Goal: Task Accomplishment & Management: Use online tool/utility

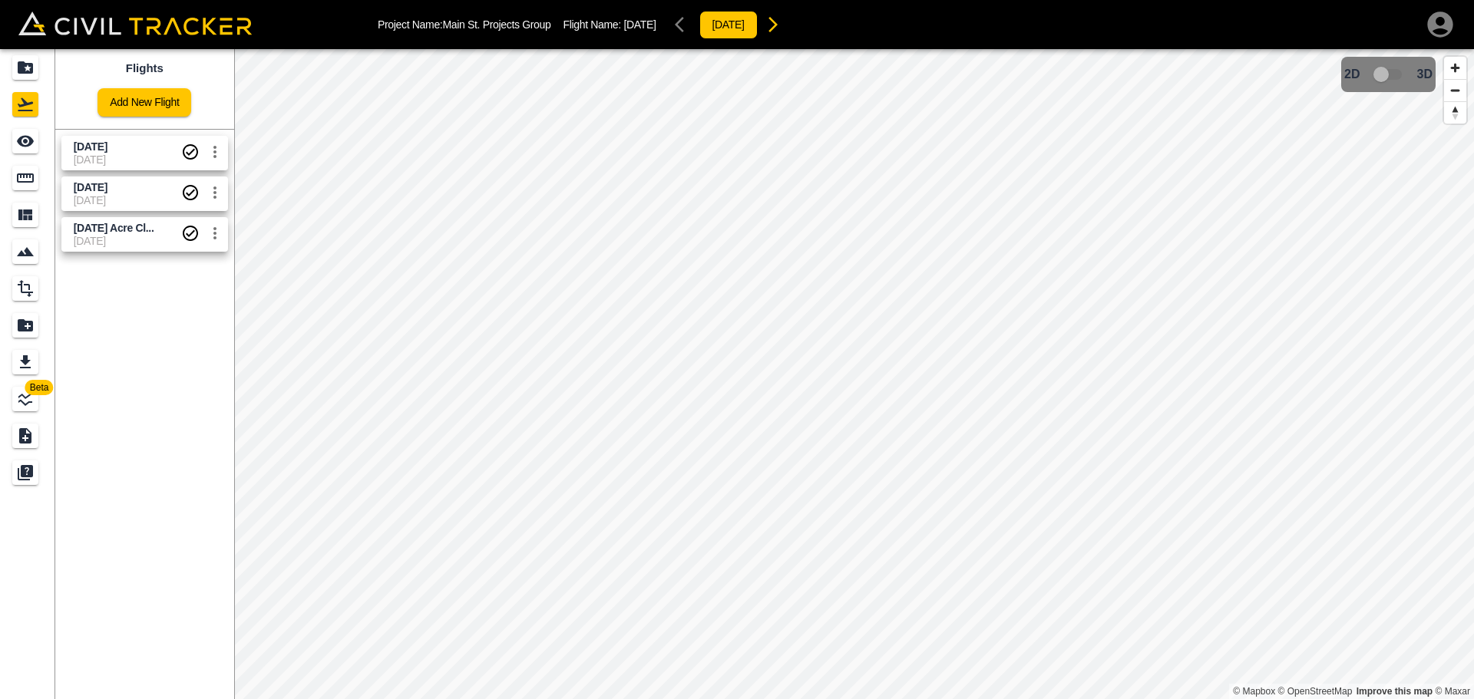
click at [91, 145] on span "[DATE]" at bounding box center [91, 147] width 34 height 12
click at [15, 144] on div "See" at bounding box center [25, 141] width 26 height 25
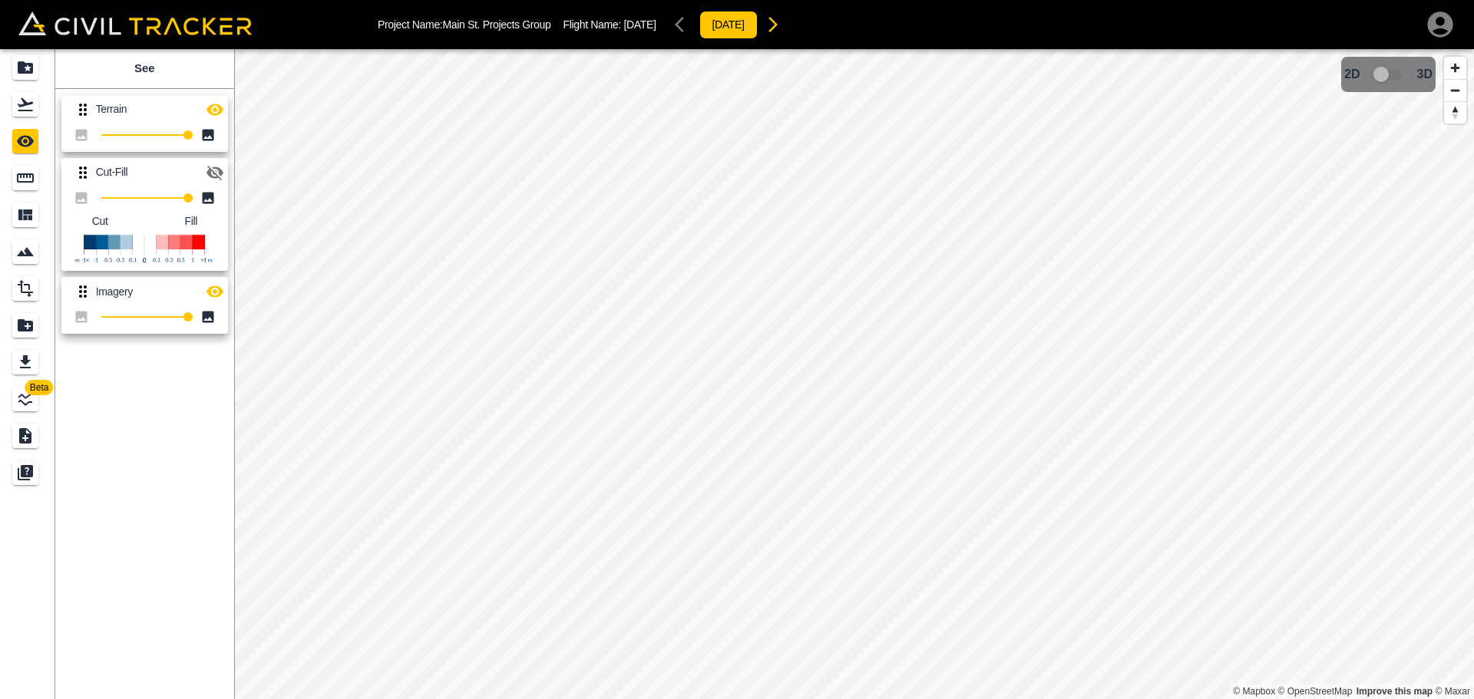
click at [210, 111] on icon "button" at bounding box center [215, 110] width 17 height 12
click at [212, 114] on icon "button" at bounding box center [215, 110] width 17 height 15
click at [213, 167] on icon "button" at bounding box center [215, 173] width 17 height 15
click at [214, 117] on icon "button" at bounding box center [215, 110] width 18 height 18
click at [212, 289] on icon "button" at bounding box center [215, 292] width 17 height 12
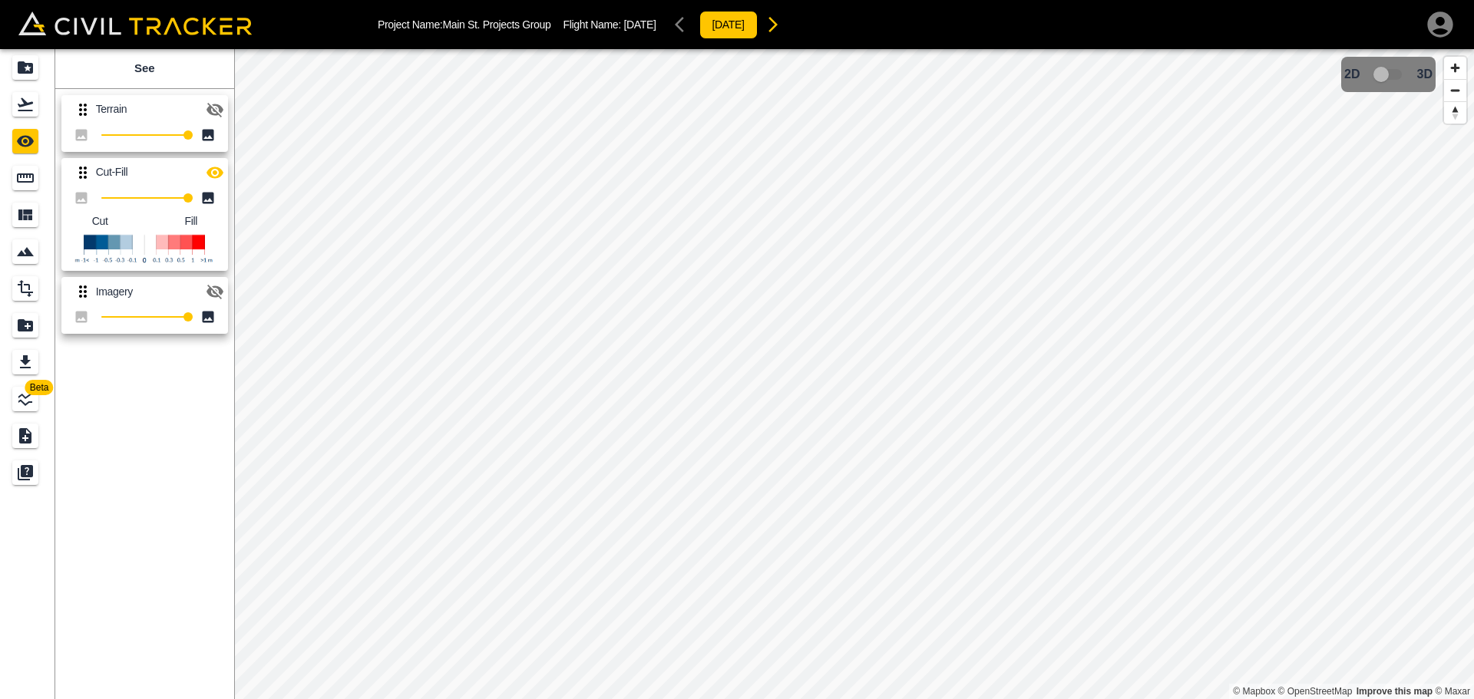
click at [212, 289] on icon "button" at bounding box center [215, 292] width 18 height 18
click at [13, 63] on div "Projects" at bounding box center [25, 67] width 26 height 25
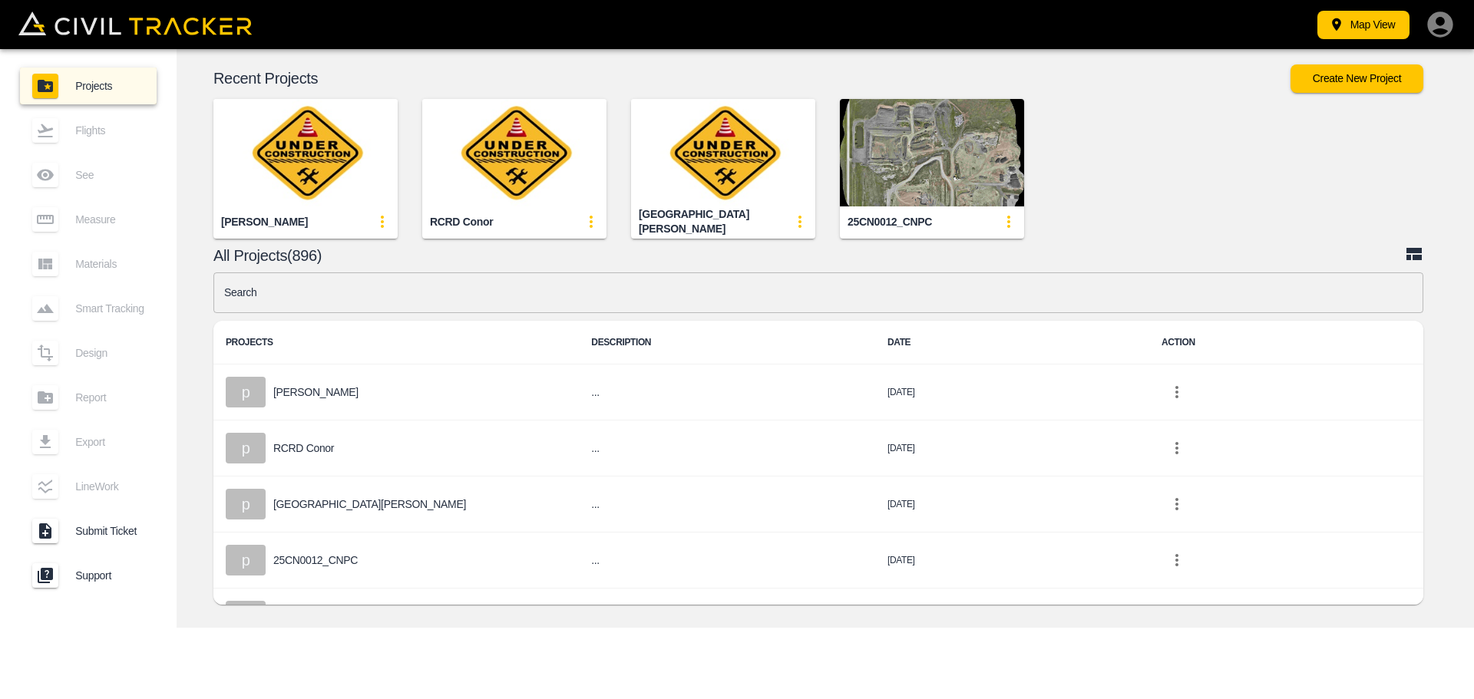
click at [329, 299] on input "text" at bounding box center [818, 293] width 1210 height 41
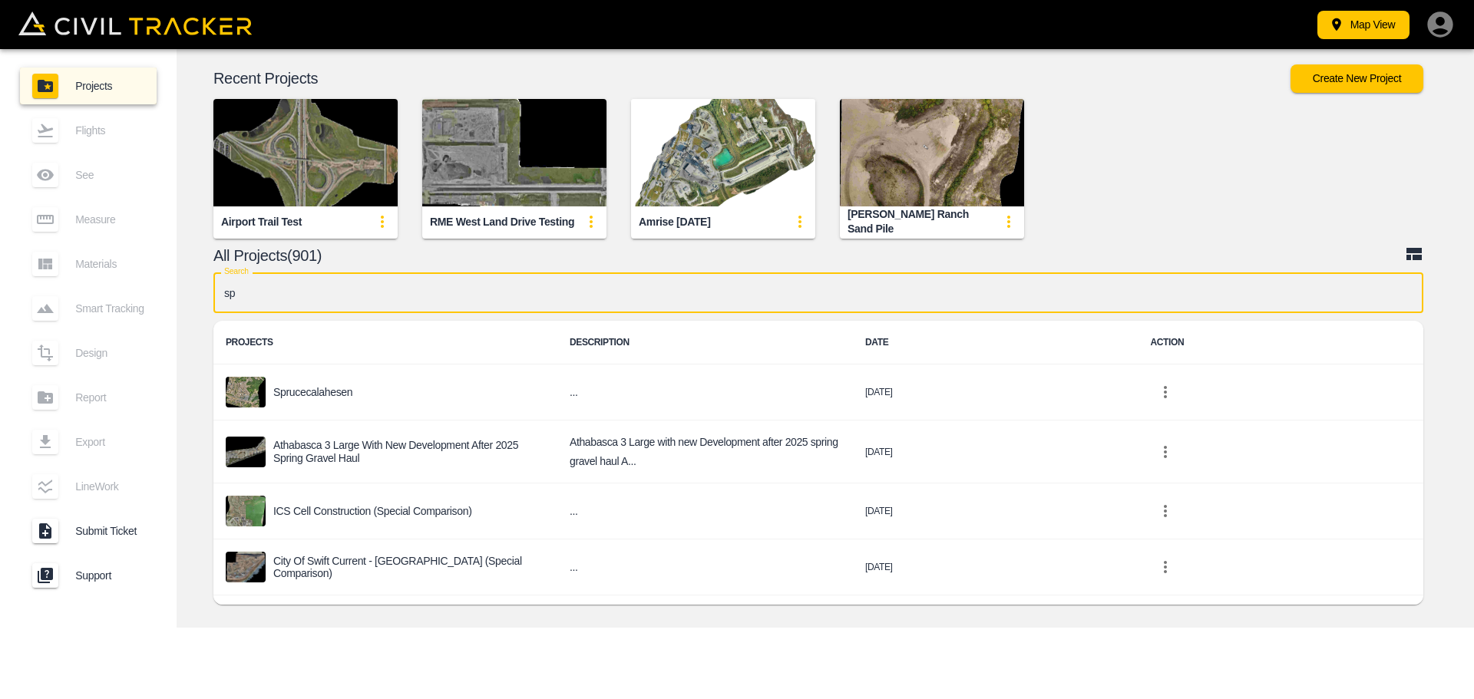
type input "spi"
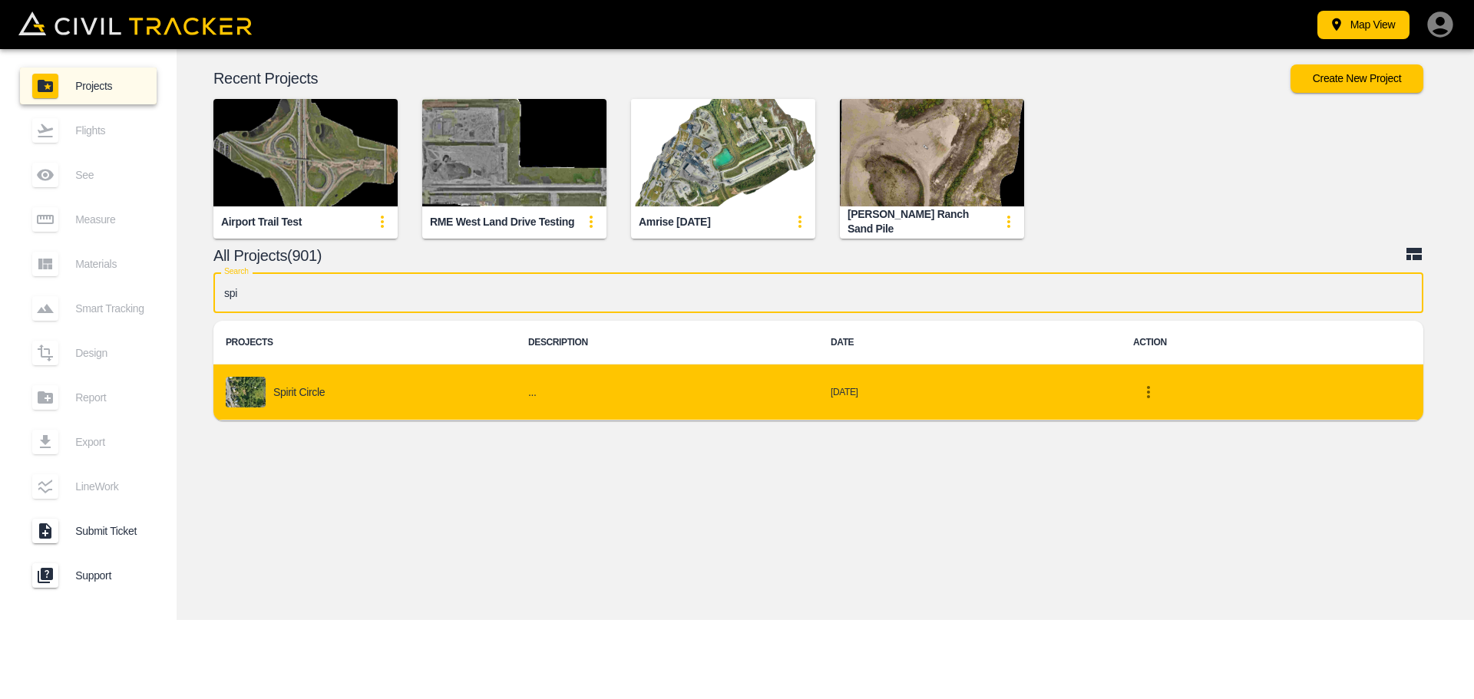
click at [302, 383] on div "Spirit Circle" at bounding box center [365, 392] width 278 height 31
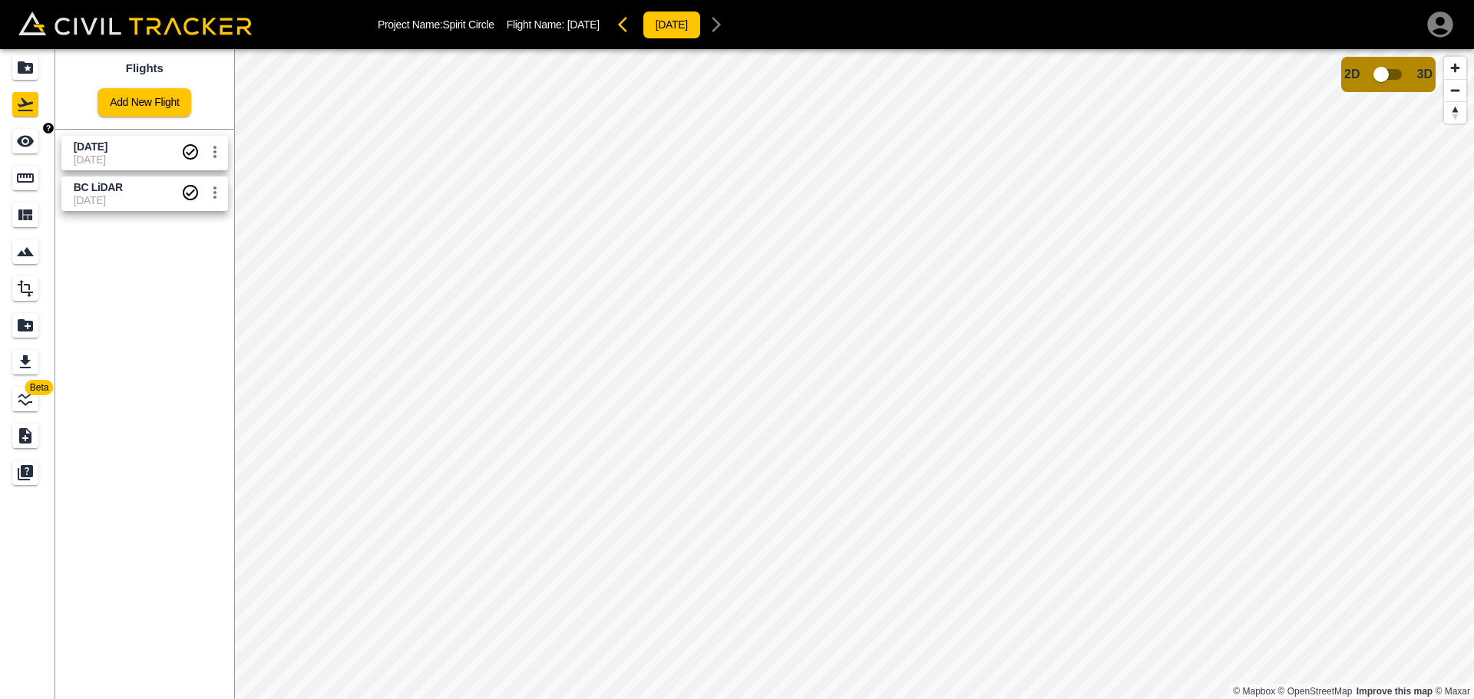
click at [31, 134] on icon "See" at bounding box center [25, 141] width 18 height 18
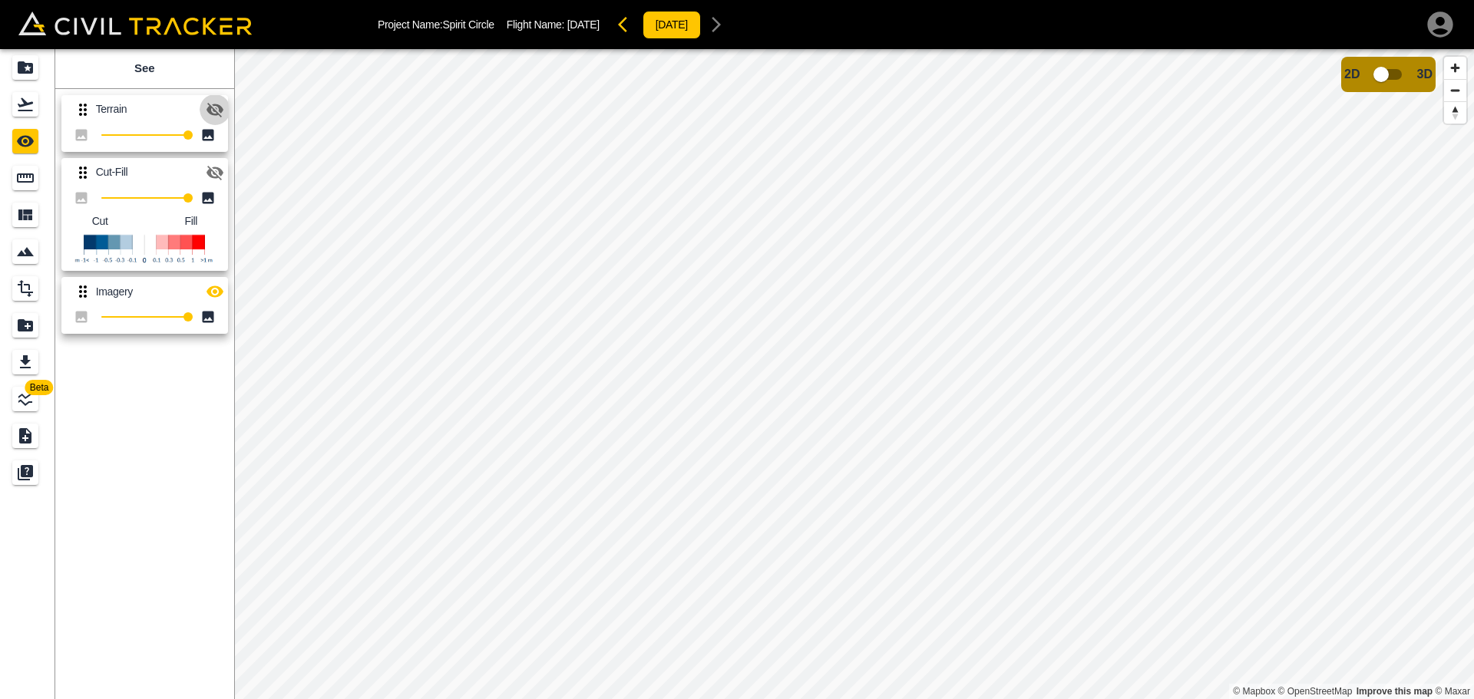
click at [213, 104] on icon "button" at bounding box center [215, 110] width 17 height 15
click at [212, 106] on icon "button" at bounding box center [215, 110] width 17 height 12
click at [212, 107] on icon "button" at bounding box center [215, 110] width 17 height 15
click at [212, 107] on icon "button" at bounding box center [215, 110] width 17 height 12
click at [213, 169] on icon "button" at bounding box center [215, 173] width 18 height 18
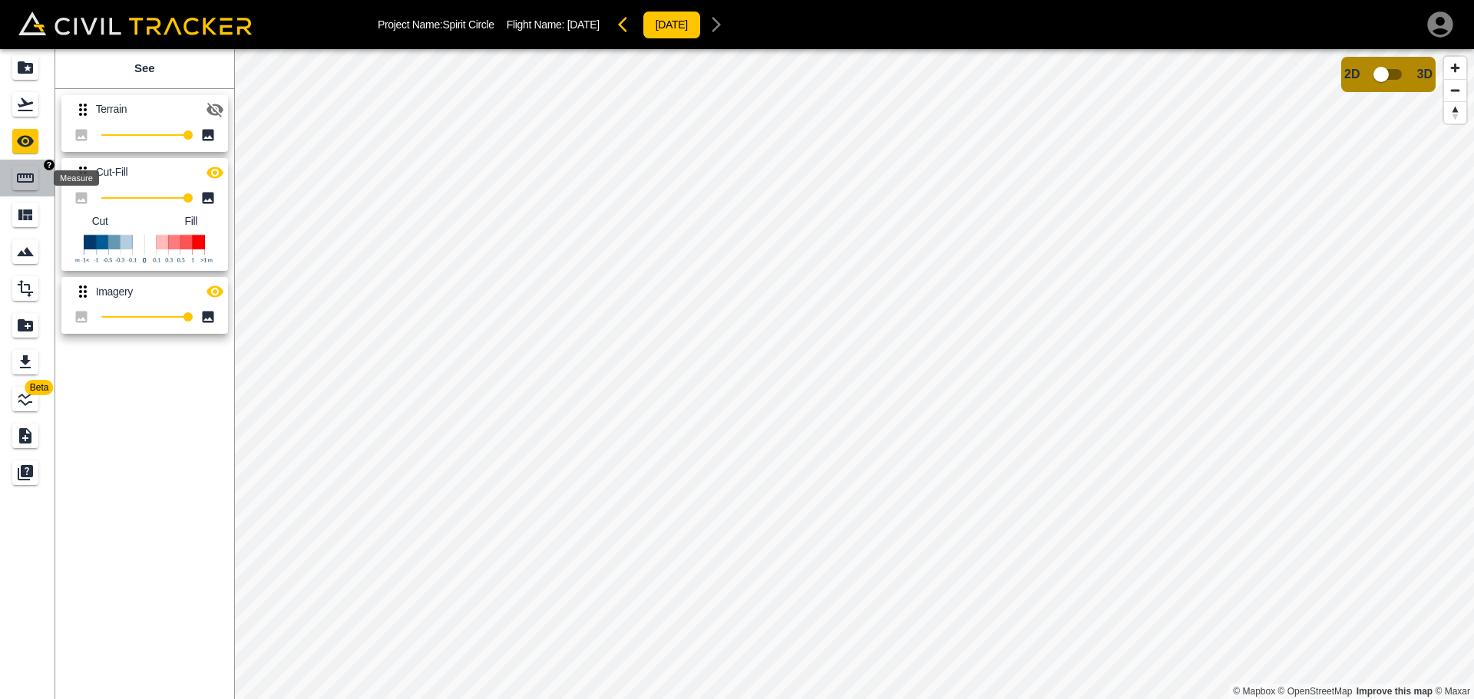
click at [25, 176] on icon "Measure" at bounding box center [25, 178] width 17 height 9
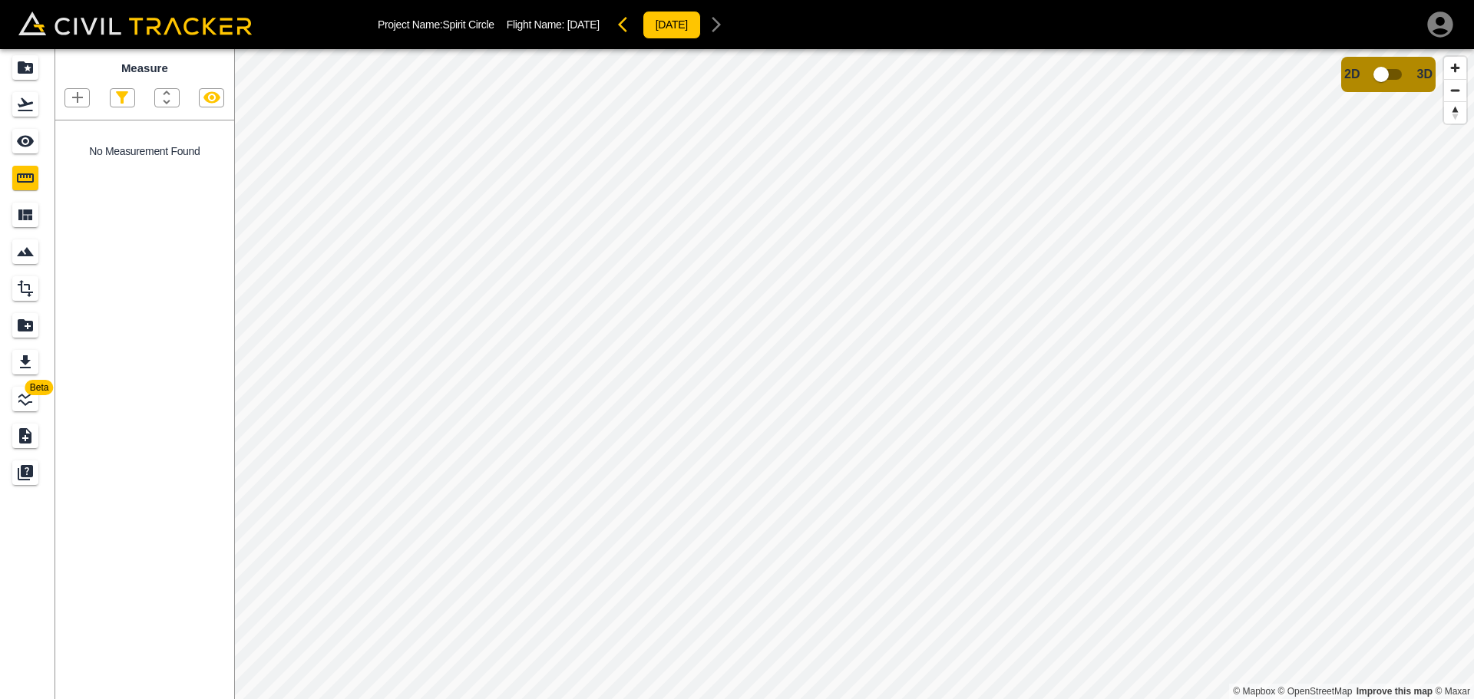
click at [74, 98] on icon "button" at bounding box center [77, 97] width 18 height 18
click at [74, 157] on div "Polygon" at bounding box center [59, 171] width 68 height 31
click at [82, 90] on icon "button" at bounding box center [77, 97] width 18 height 18
click at [64, 144] on p "Polyline" at bounding box center [72, 148] width 35 height 12
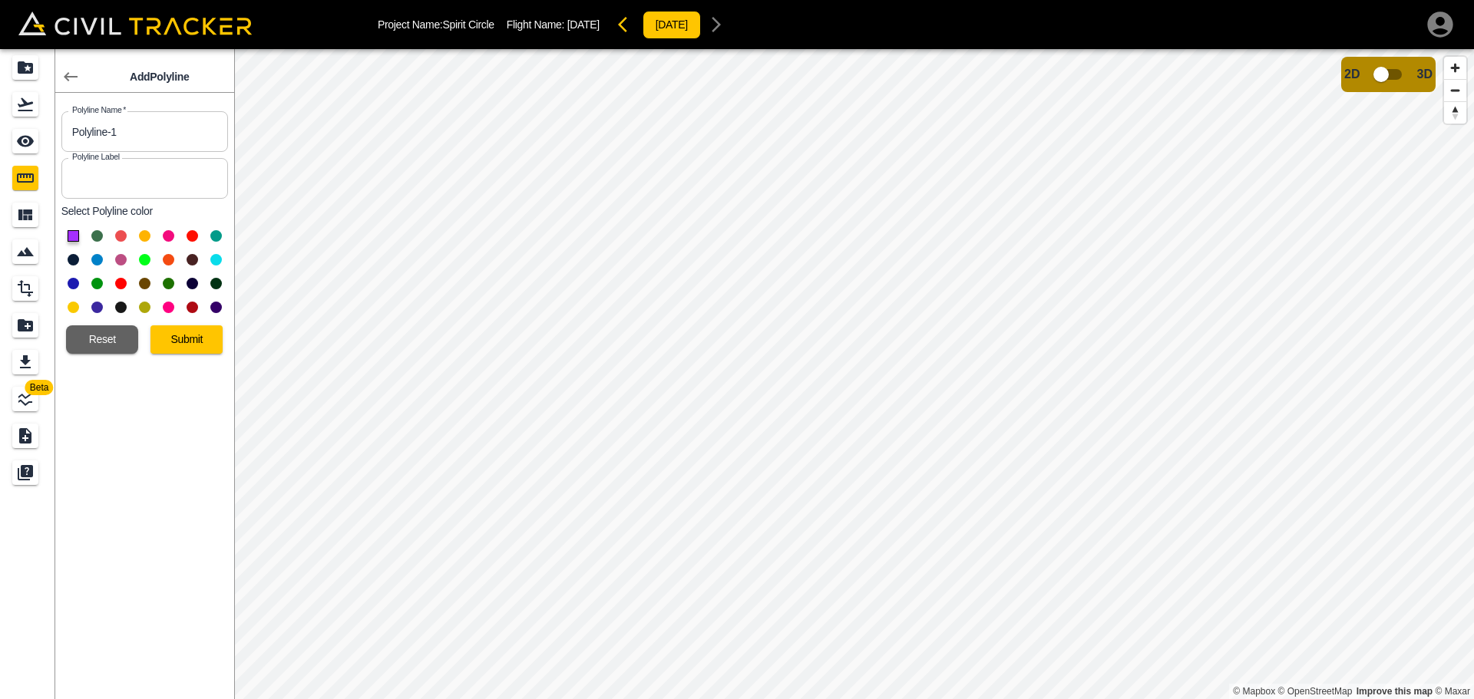
click at [98, 239] on button at bounding box center [97, 236] width 12 height 12
click at [181, 342] on button "Submit" at bounding box center [186, 340] width 72 height 28
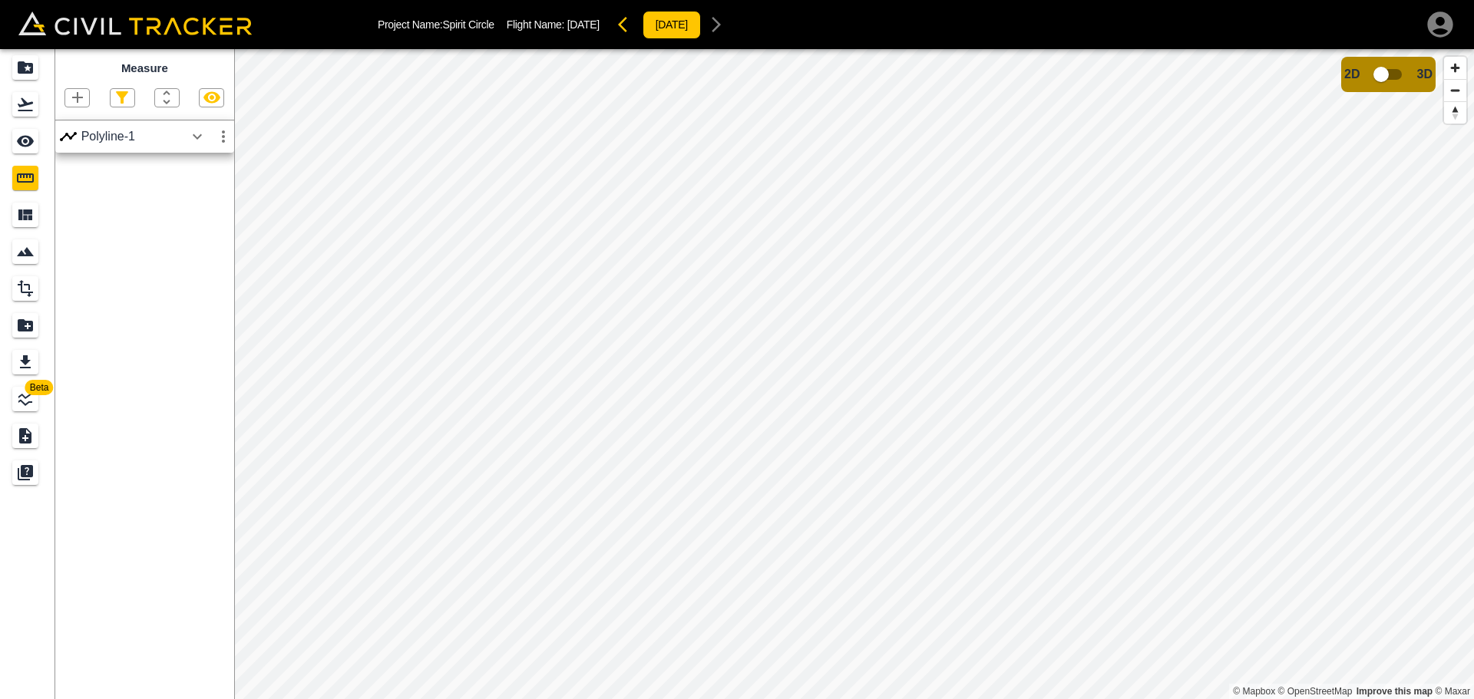
click at [197, 135] on icon "button" at bounding box center [197, 136] width 18 height 18
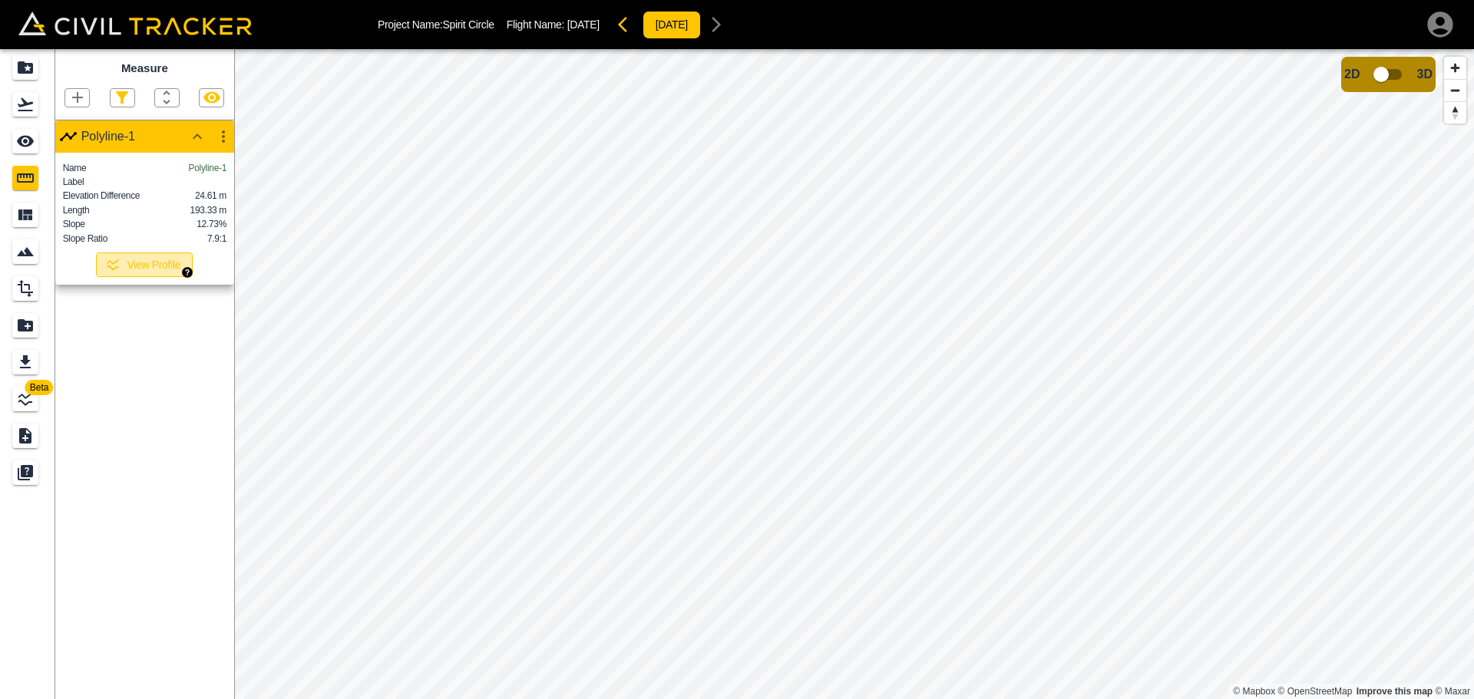
click at [171, 275] on button "View Profile" at bounding box center [144, 265] width 97 height 25
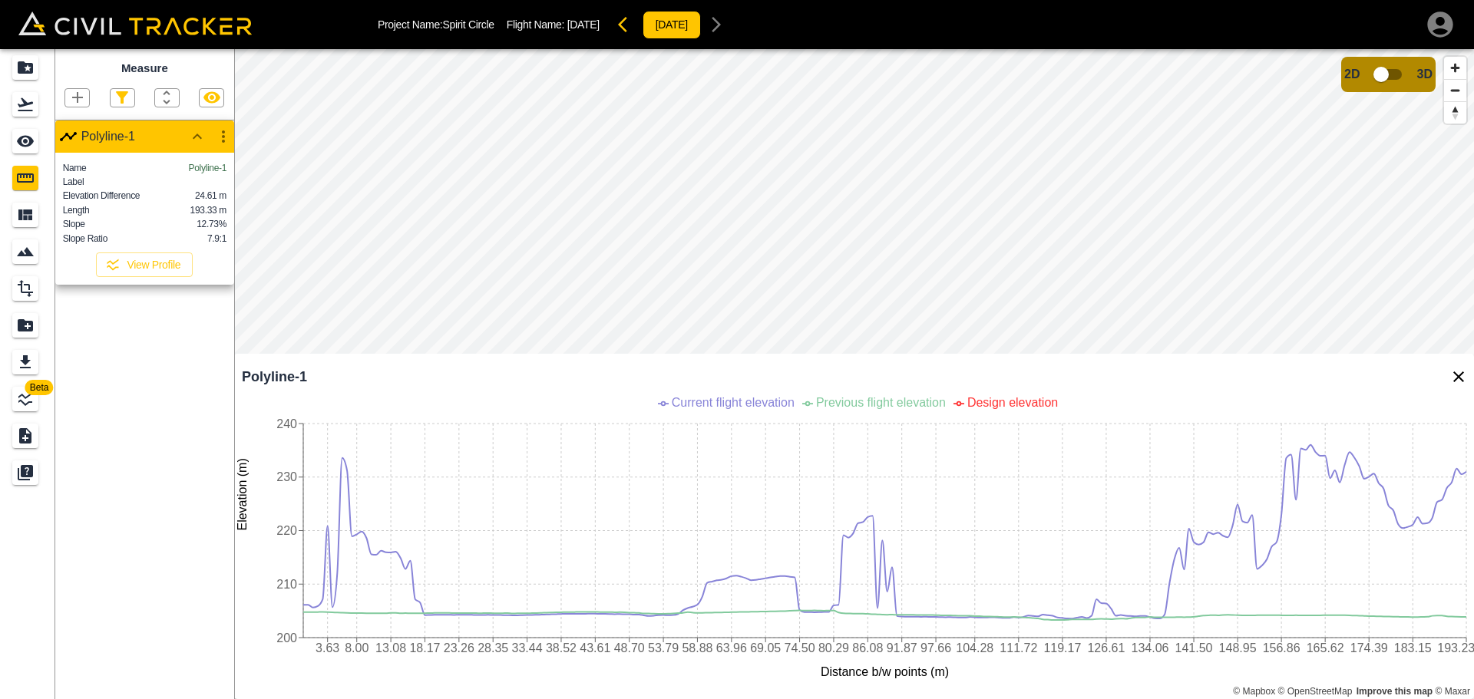
click at [1454, 376] on icon "Close Profile" at bounding box center [1459, 377] width 18 height 18
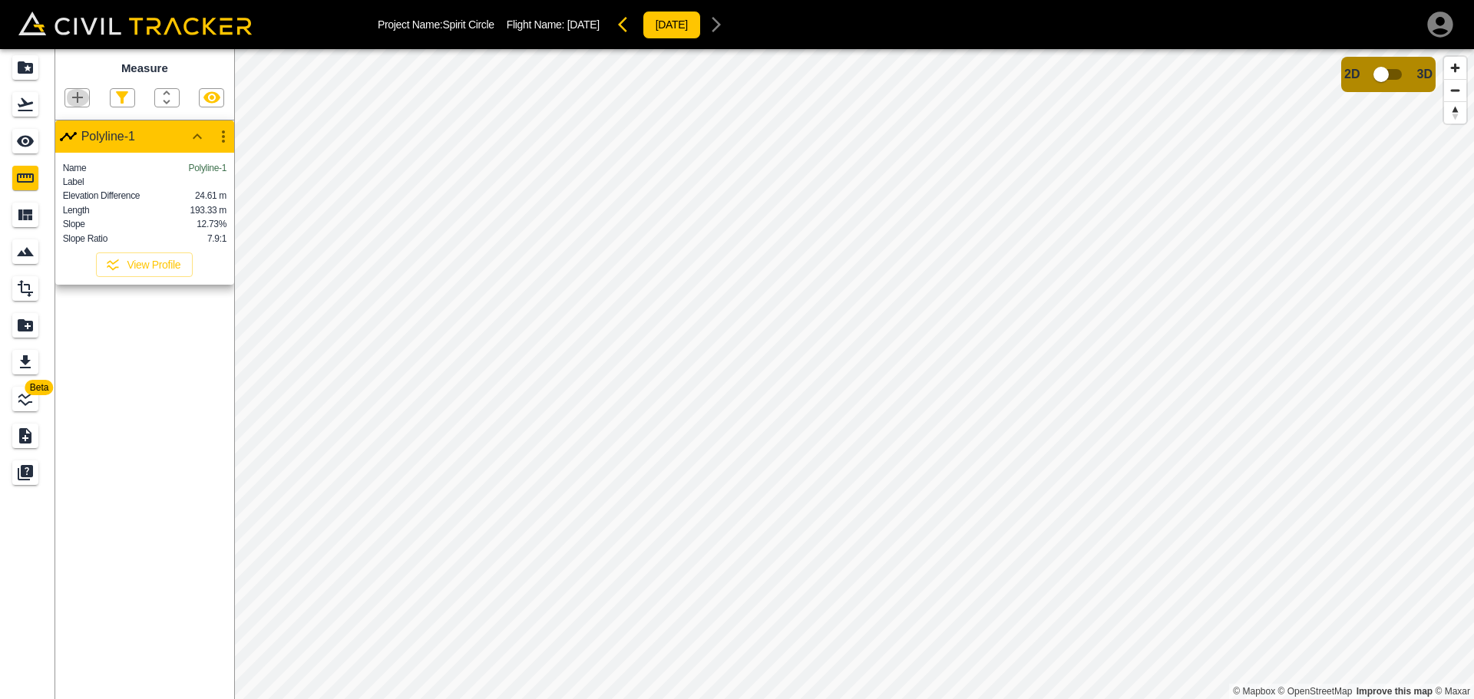
click at [82, 101] on icon "button" at bounding box center [77, 97] width 18 height 18
click at [77, 176] on p "Polygon" at bounding box center [73, 171] width 37 height 12
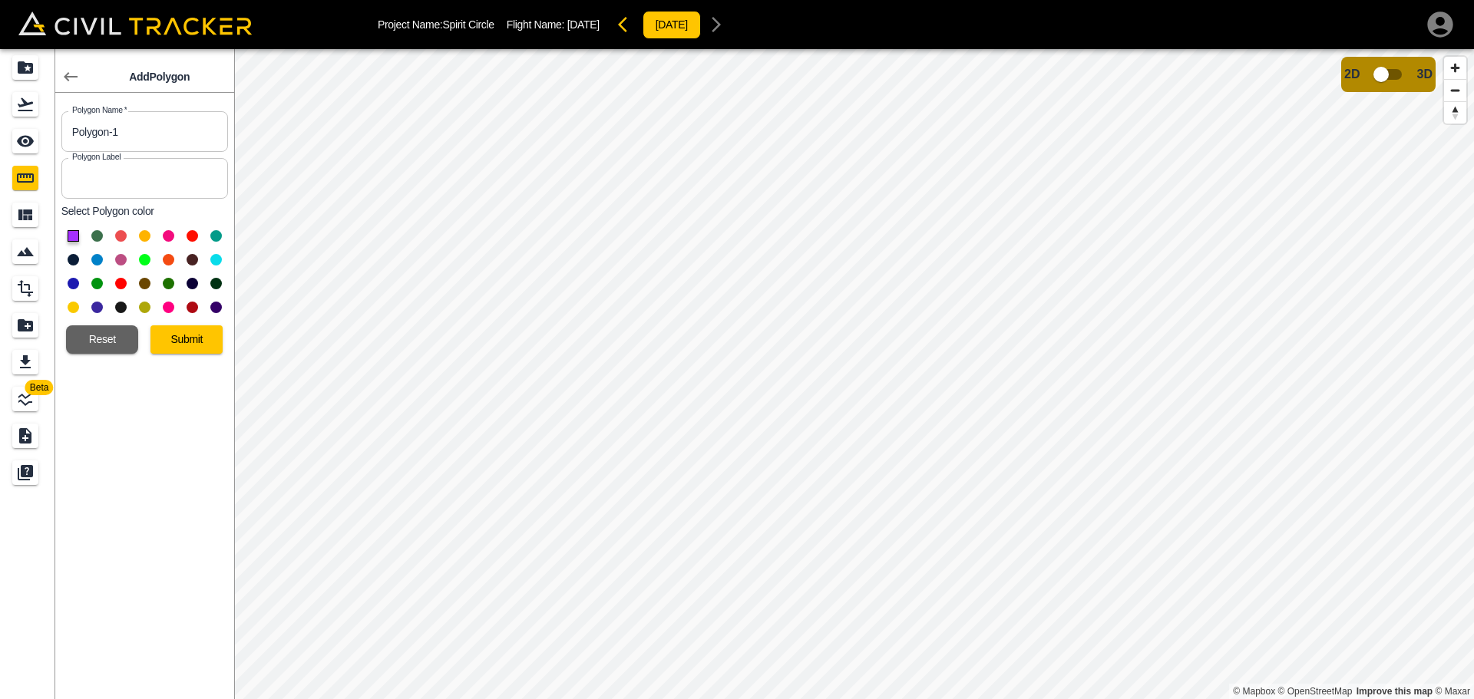
click at [75, 262] on button at bounding box center [74, 260] width 12 height 12
drag, startPoint x: 150, startPoint y: 331, endPoint x: 164, endPoint y: 332, distance: 13.1
click at [152, 331] on button "Submit" at bounding box center [186, 340] width 72 height 28
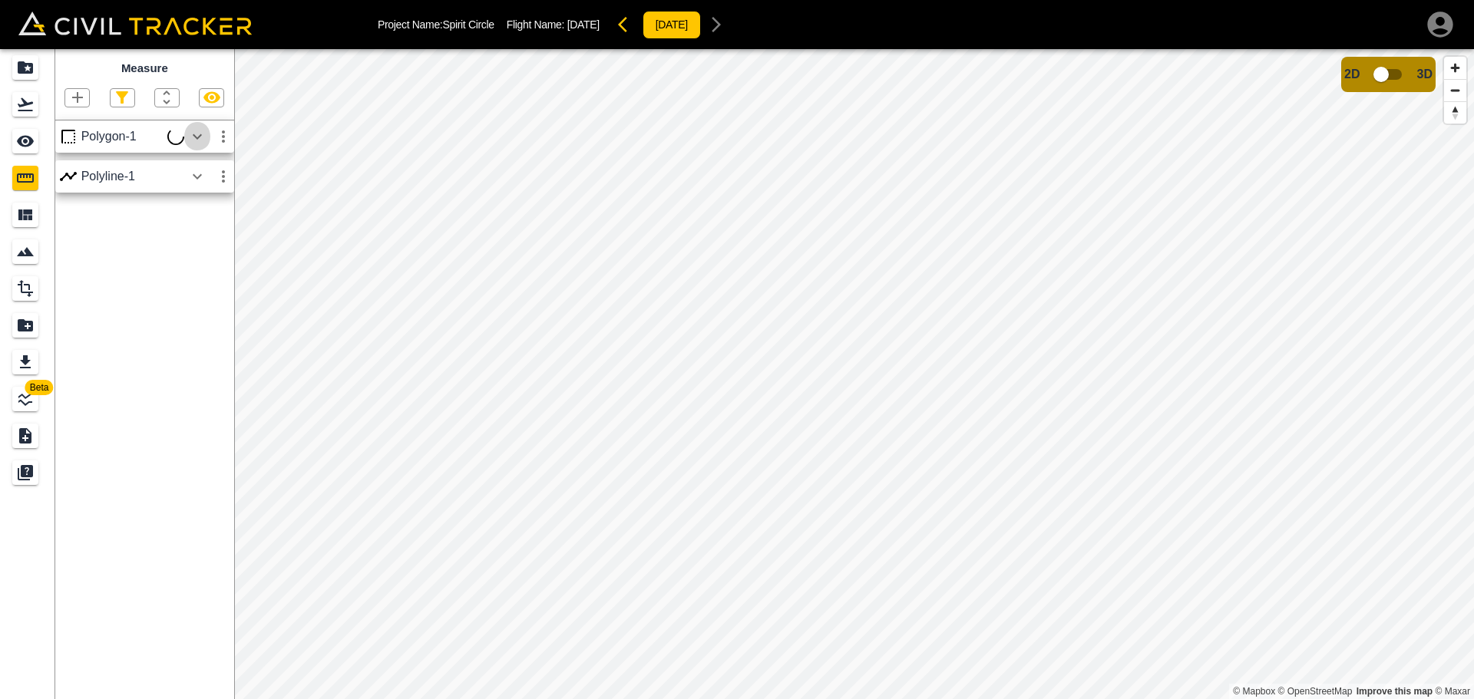
click at [198, 137] on icon "button" at bounding box center [197, 136] width 18 height 18
click at [99, 131] on div "Polygon-1" at bounding box center [132, 137] width 103 height 14
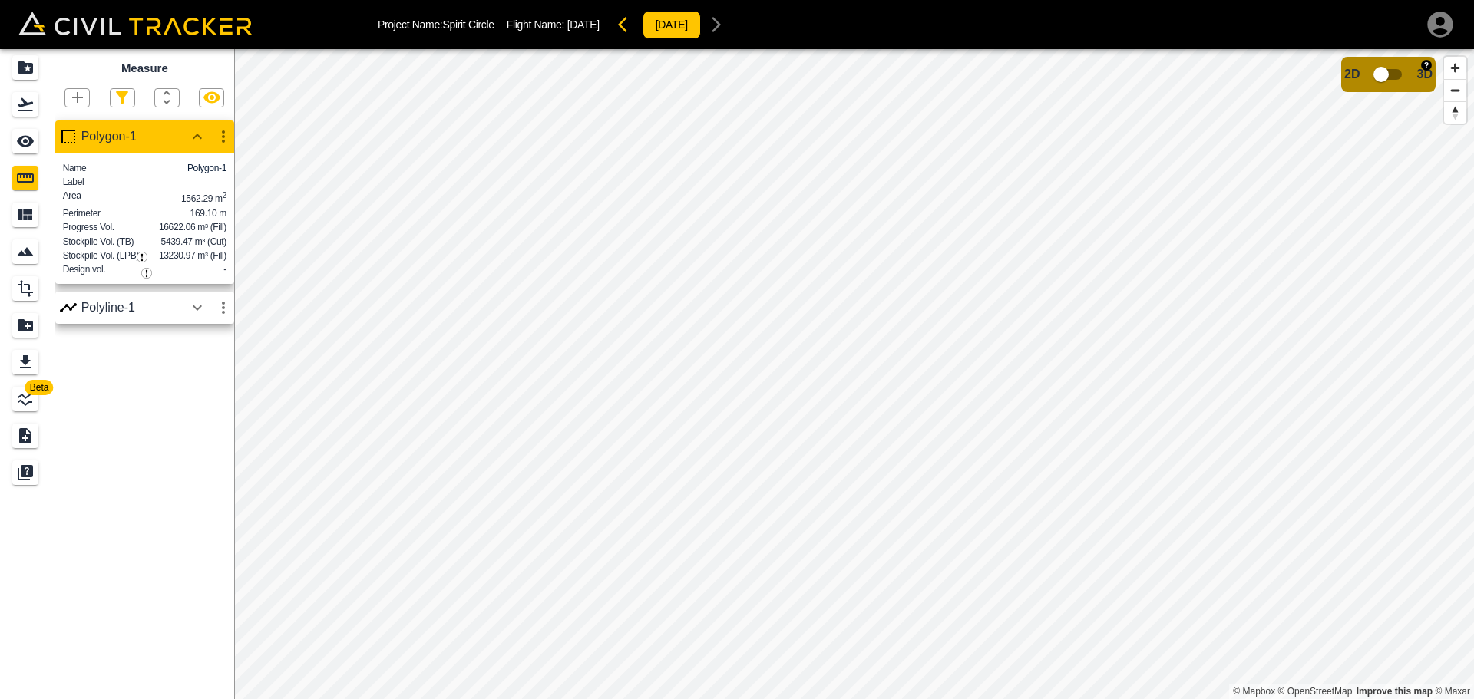
click at [1386, 71] on input "checkbox" at bounding box center [1382, 74] width 88 height 29
click at [8, 68] on link at bounding box center [27, 67] width 55 height 37
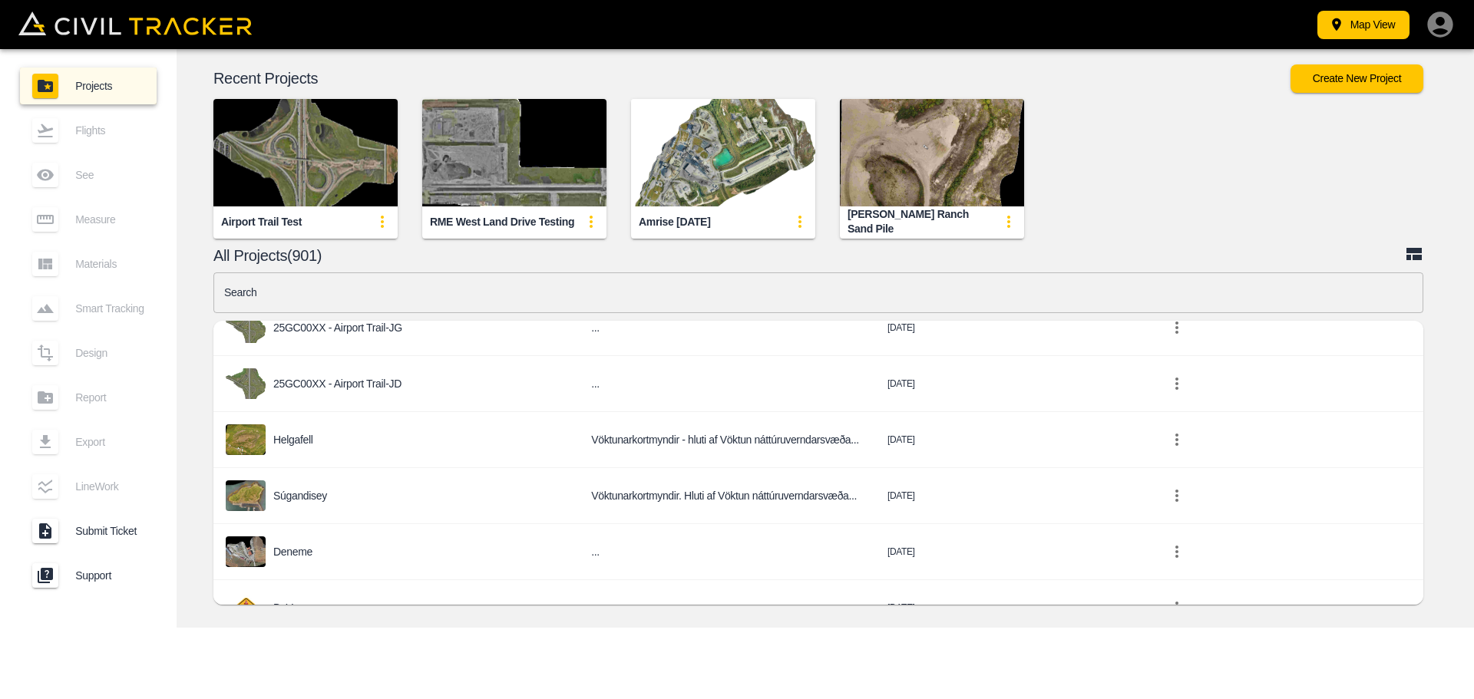
scroll to position [1228, 0]
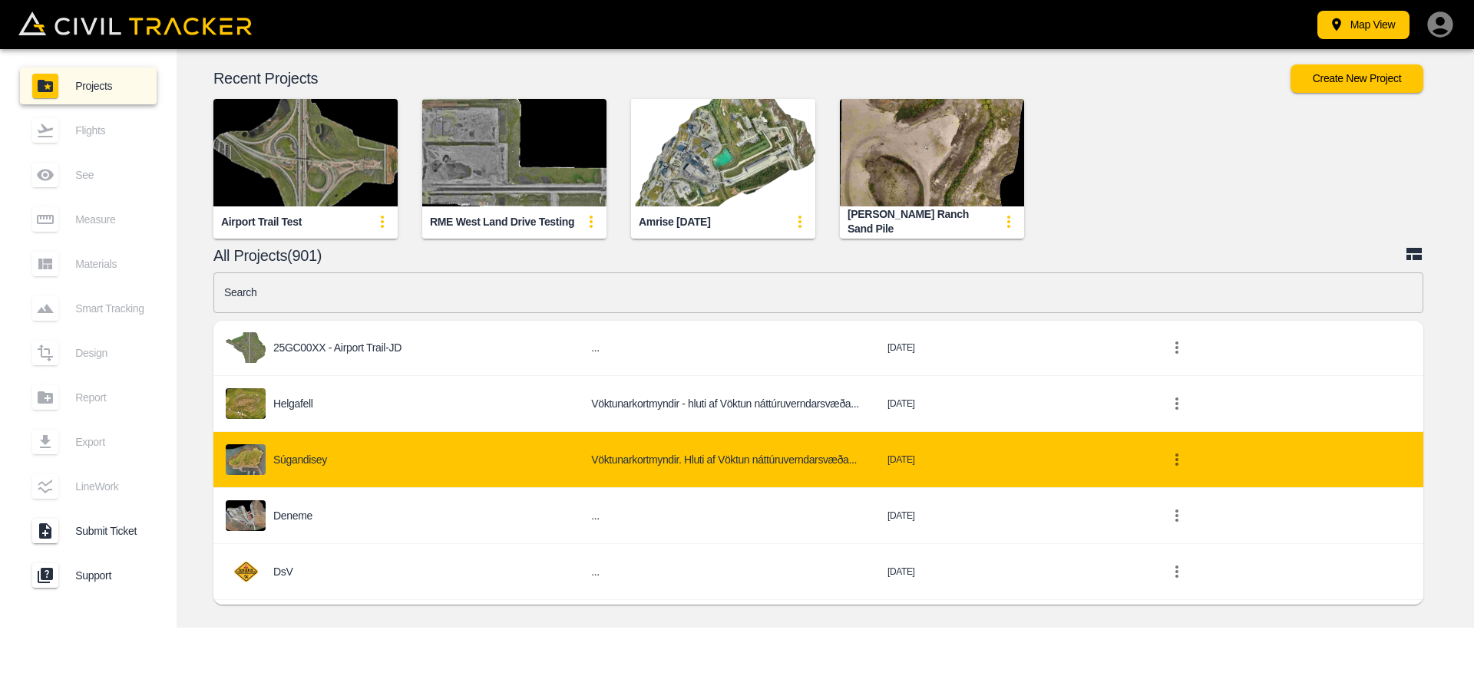
click at [269, 459] on div "Súgandisey" at bounding box center [396, 460] width 341 height 31
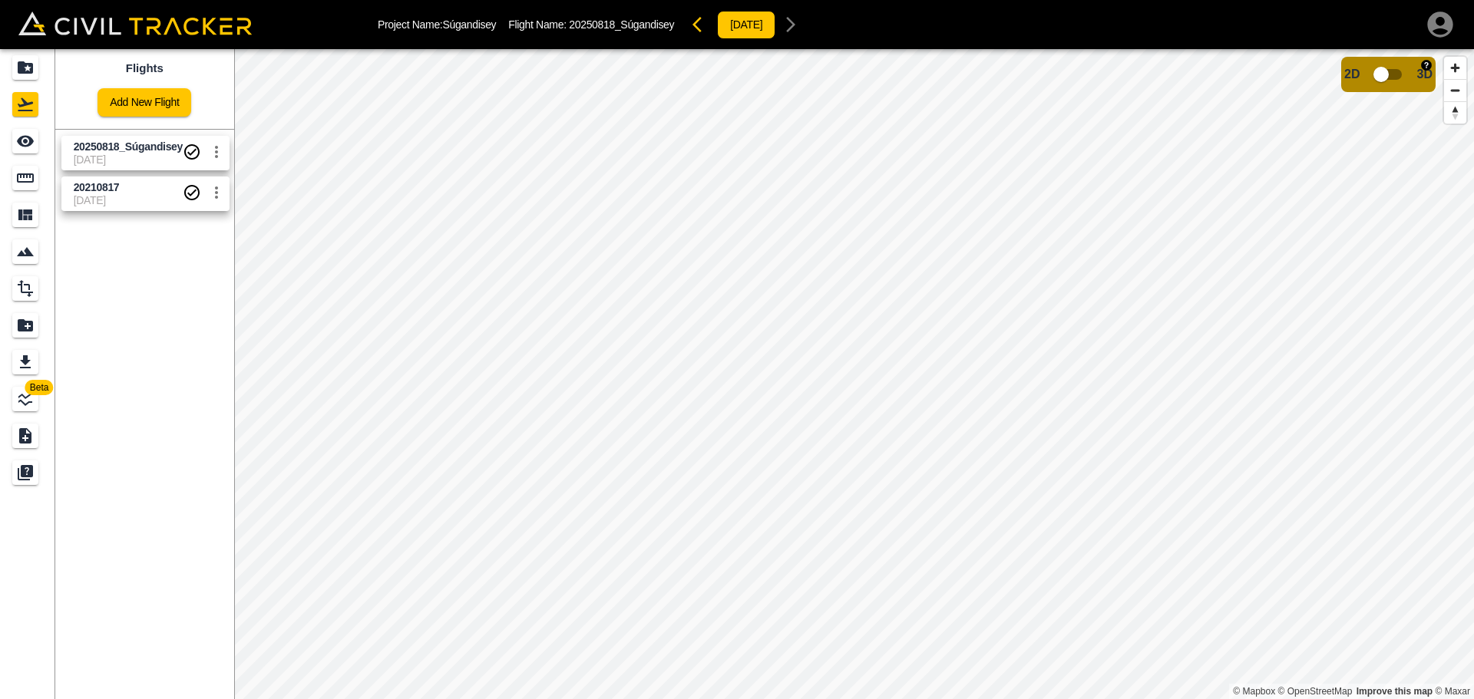
click at [1394, 71] on input "checkbox" at bounding box center [1382, 74] width 88 height 29
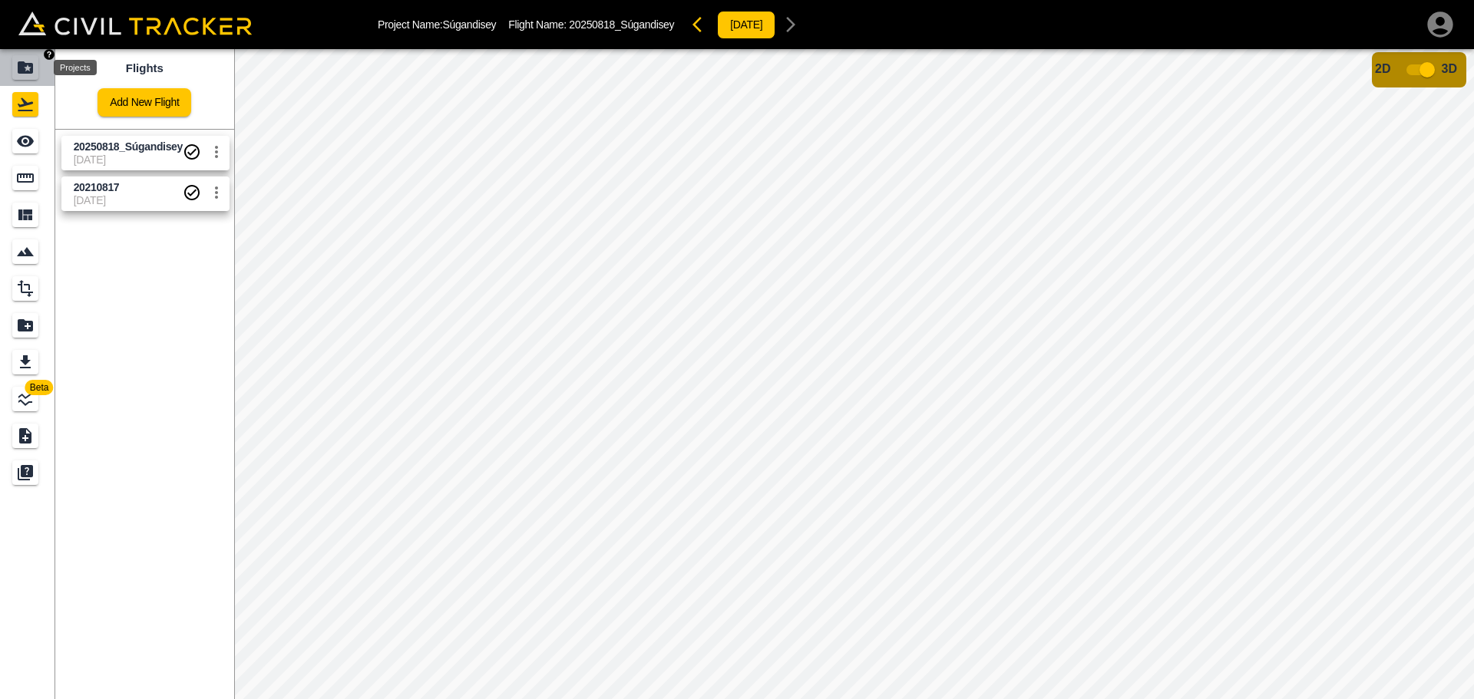
click at [28, 70] on icon "Projects" at bounding box center [25, 67] width 18 height 18
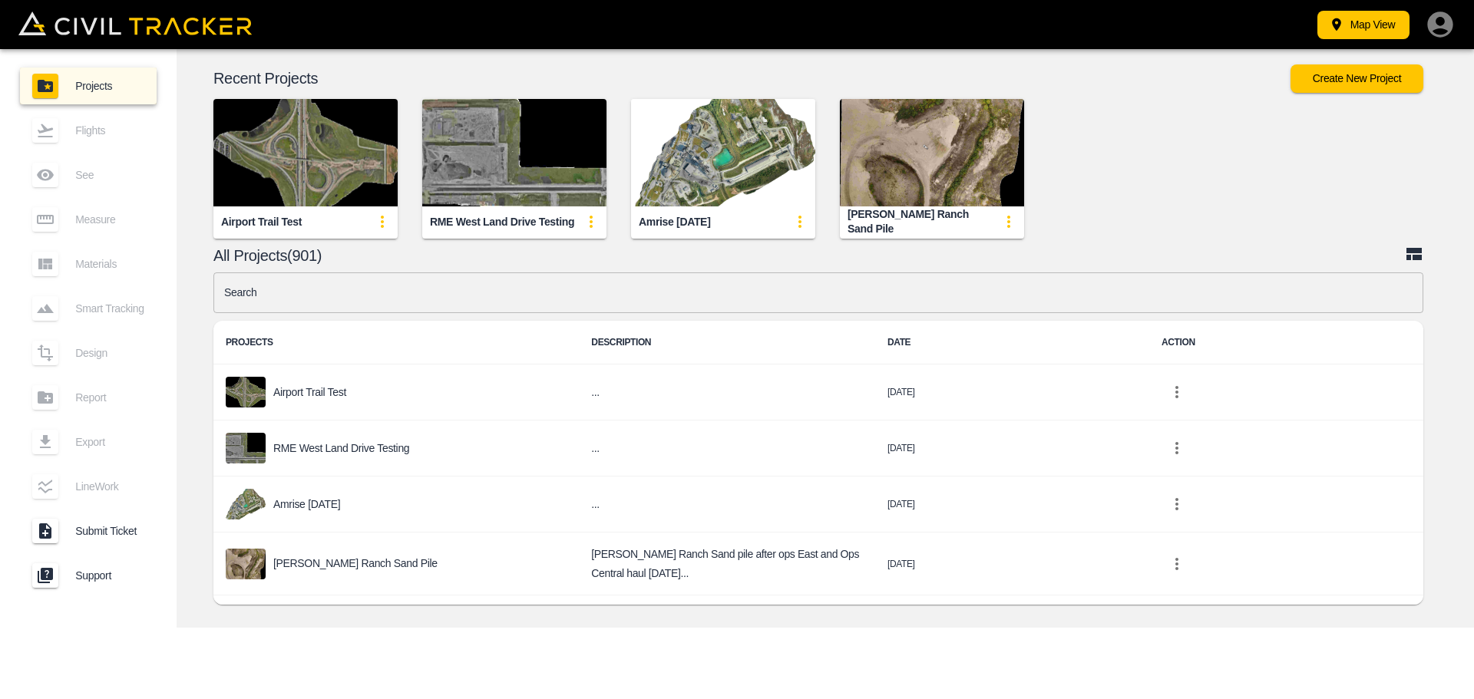
drag, startPoint x: 310, startPoint y: 303, endPoint x: 297, endPoint y: 296, distance: 14.4
click at [297, 296] on input "text" at bounding box center [818, 293] width 1210 height 41
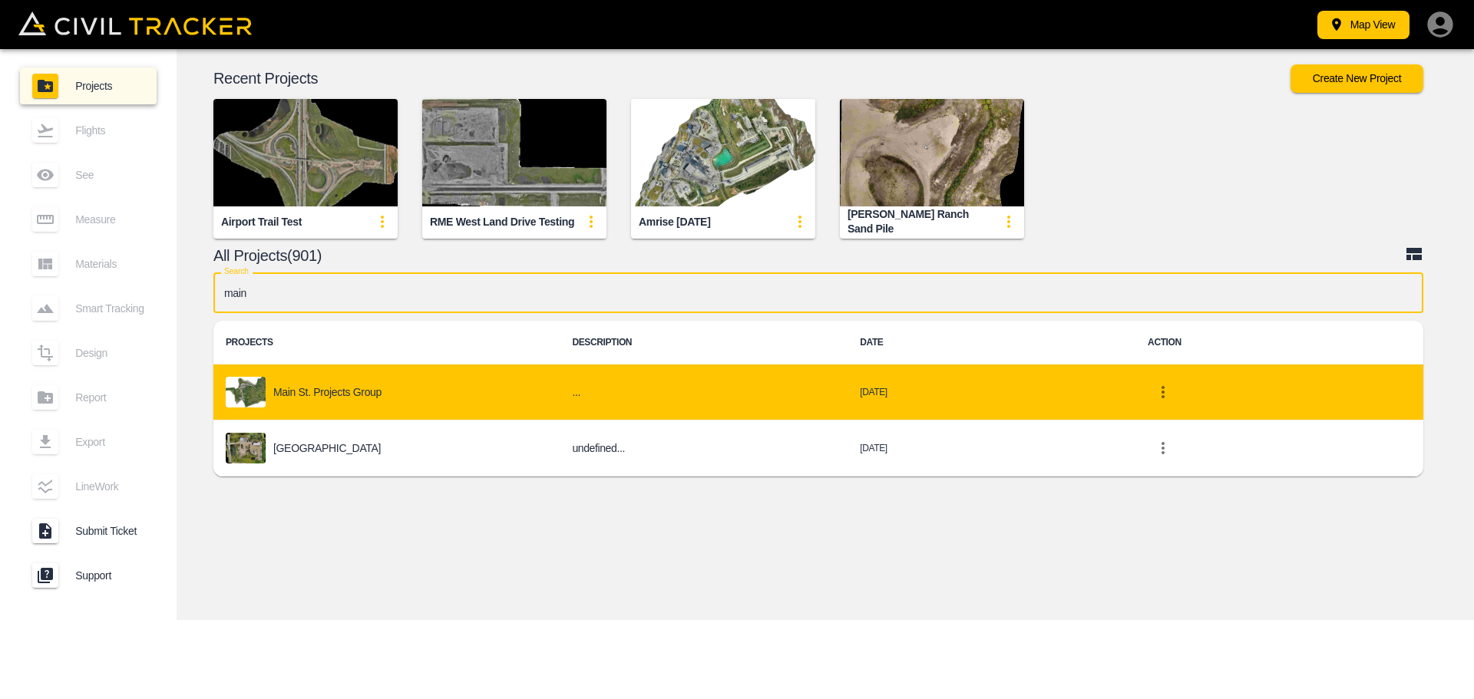
type input "main"
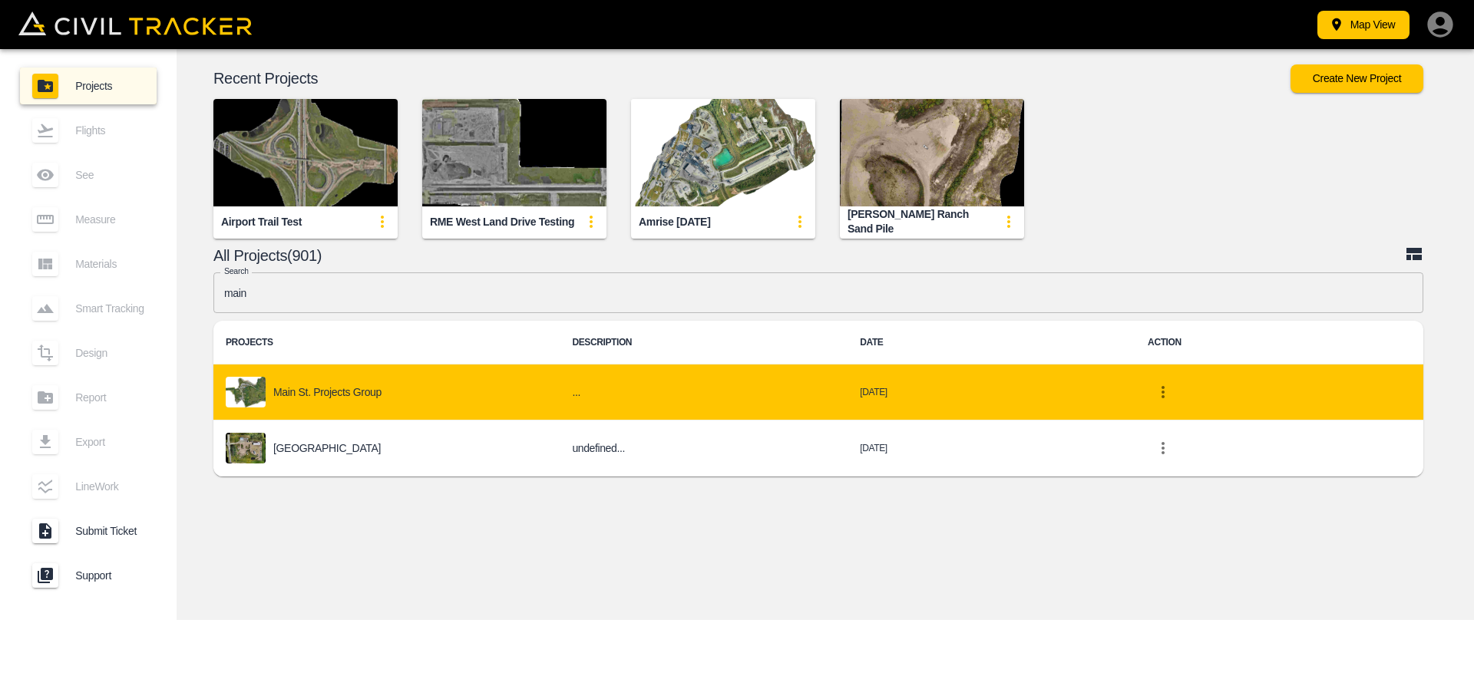
click at [292, 389] on p "Main St. Projects Group" at bounding box center [327, 392] width 108 height 12
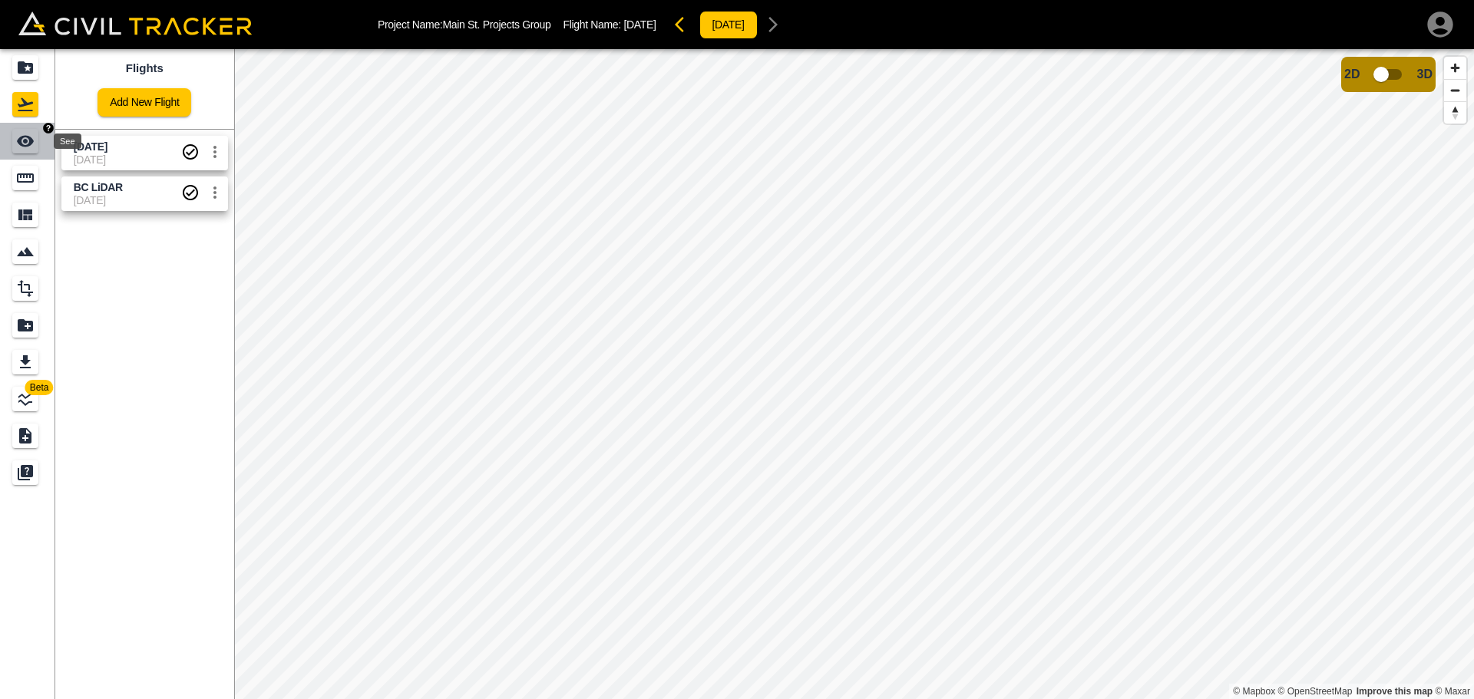
click at [17, 142] on icon "See" at bounding box center [25, 141] width 18 height 18
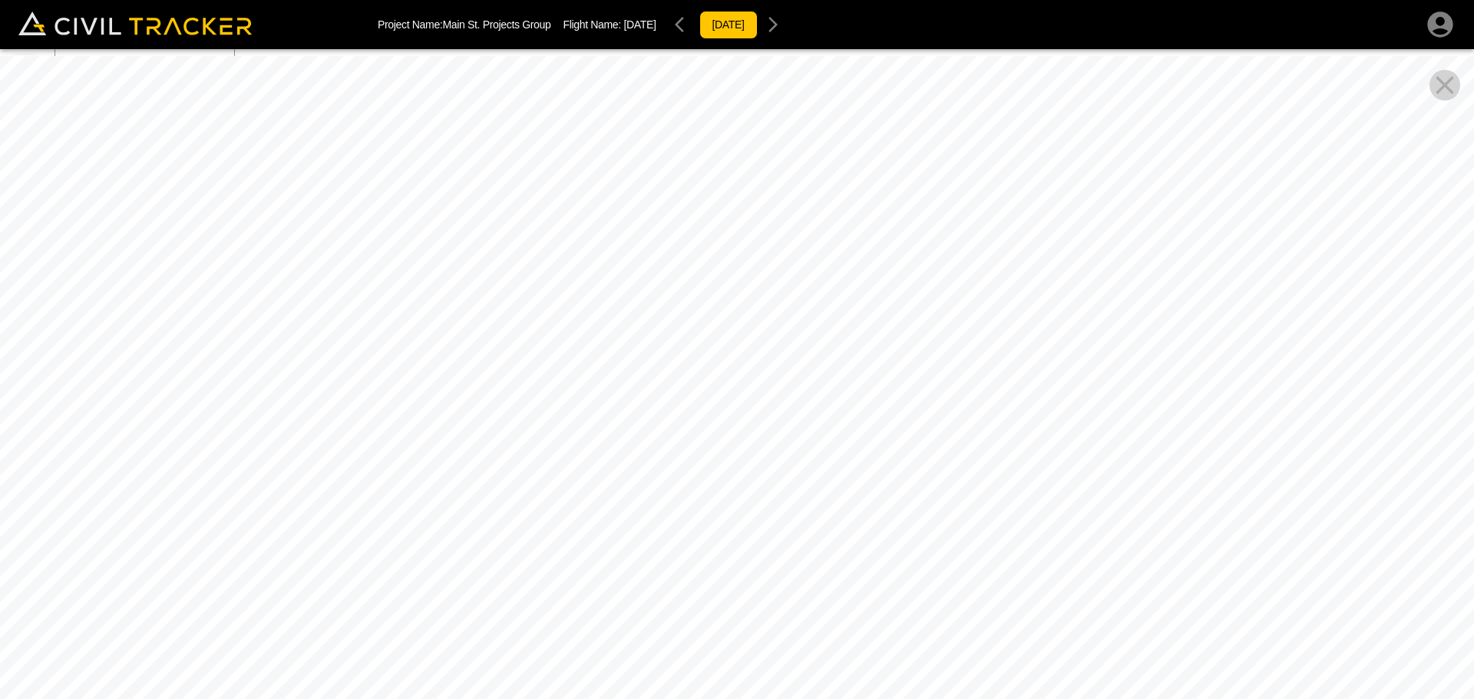
click at [1437, 85] on icon "Close Pano View" at bounding box center [1445, 85] width 31 height 31
drag, startPoint x: 888, startPoint y: 94, endPoint x: 451, endPoint y: -42, distance: 457.0
click at [451, 0] on html "Project Name: Main St. Projects Group Flight Name: Aug 18, 2024 2024-08-18 Beta…" at bounding box center [737, 349] width 1474 height 699
drag, startPoint x: 441, startPoint y: 333, endPoint x: 797, endPoint y: 125, distance: 412.6
click at [797, 125] on div at bounding box center [737, 405] width 1474 height 699
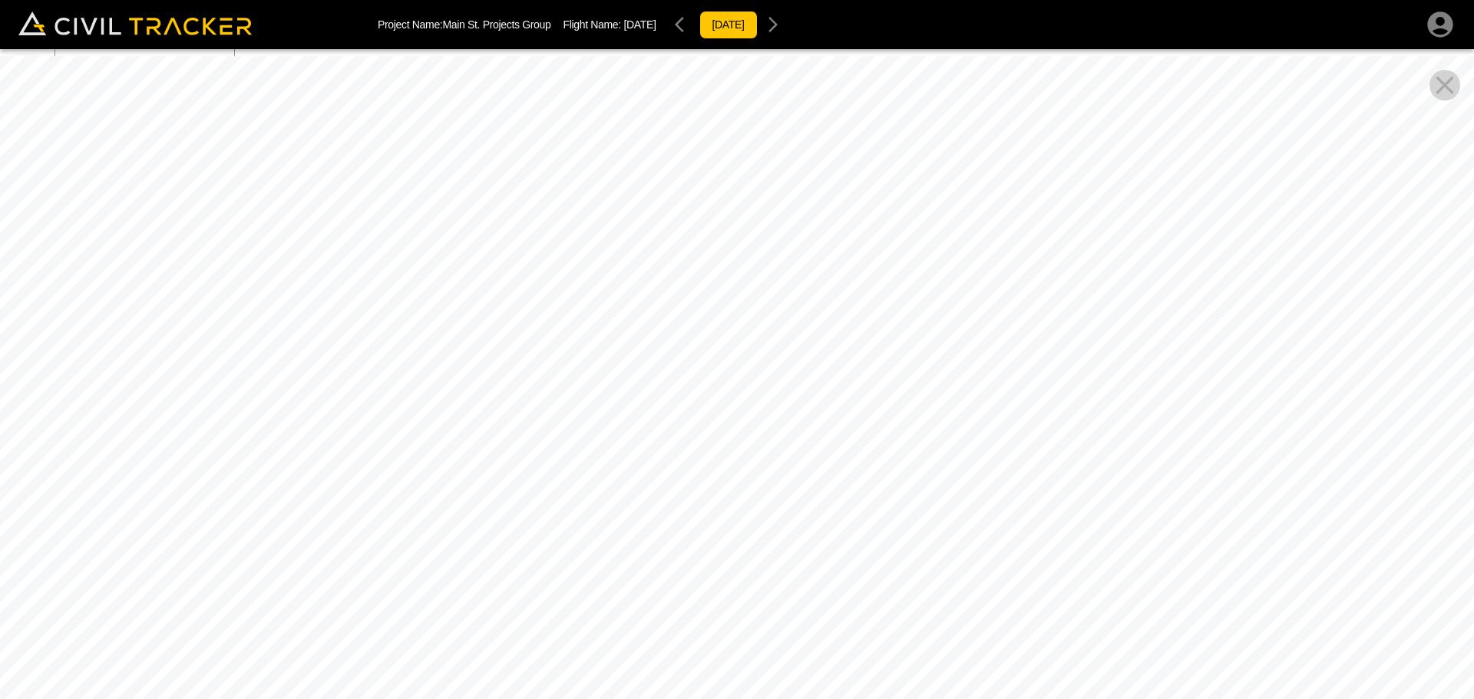
click at [939, 284] on div at bounding box center [737, 405] width 1474 height 699
drag, startPoint x: 800, startPoint y: 500, endPoint x: 302, endPoint y: 175, distance: 594.8
click at [302, 175] on div at bounding box center [737, 405] width 1474 height 699
drag, startPoint x: 716, startPoint y: 384, endPoint x: 267, endPoint y: 445, distance: 452.6
click at [267, 445] on div at bounding box center [737, 405] width 1474 height 699
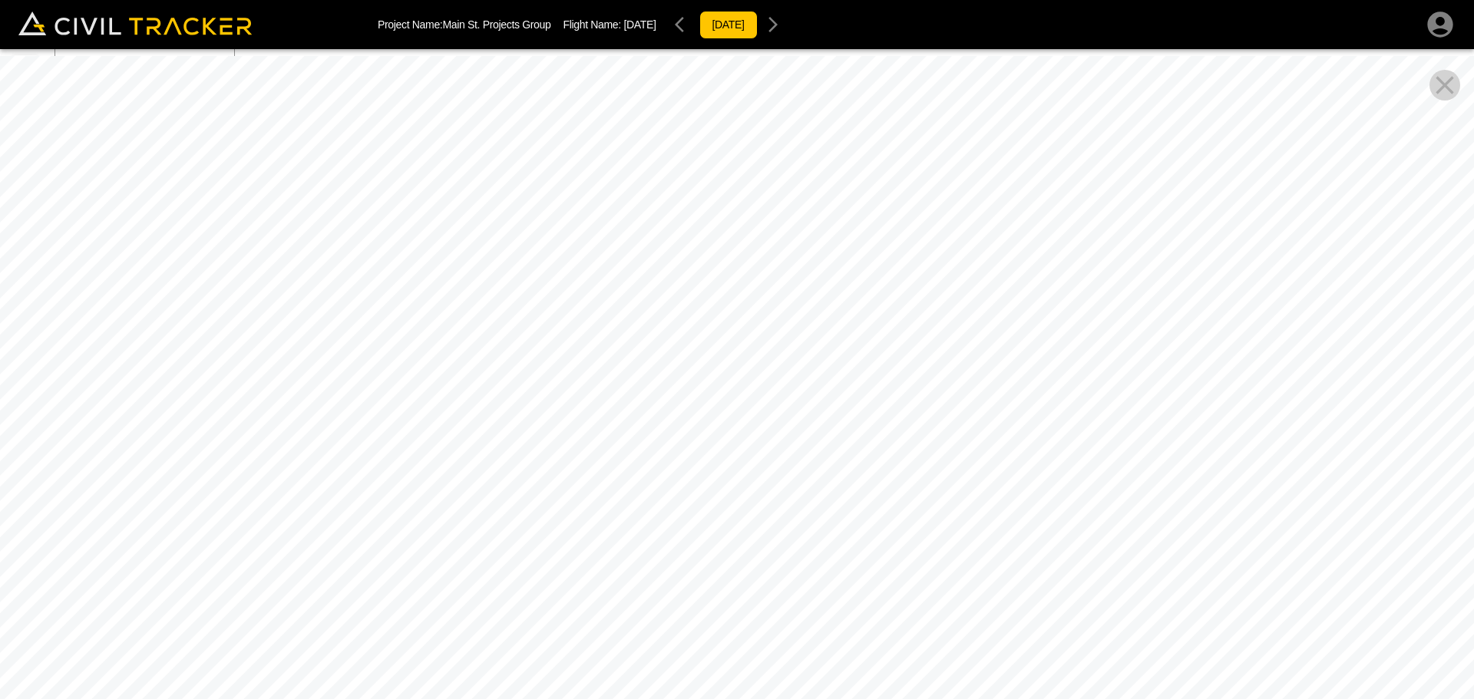
drag, startPoint x: 956, startPoint y: 220, endPoint x: 549, endPoint y: 355, distance: 428.5
click at [549, 355] on div at bounding box center [737, 405] width 1474 height 699
drag, startPoint x: 549, startPoint y: 355, endPoint x: 257, endPoint y: 527, distance: 338.7
click at [257, 527] on div at bounding box center [737, 405] width 1474 height 699
drag, startPoint x: 756, startPoint y: 404, endPoint x: 218, endPoint y: 139, distance: 599.2
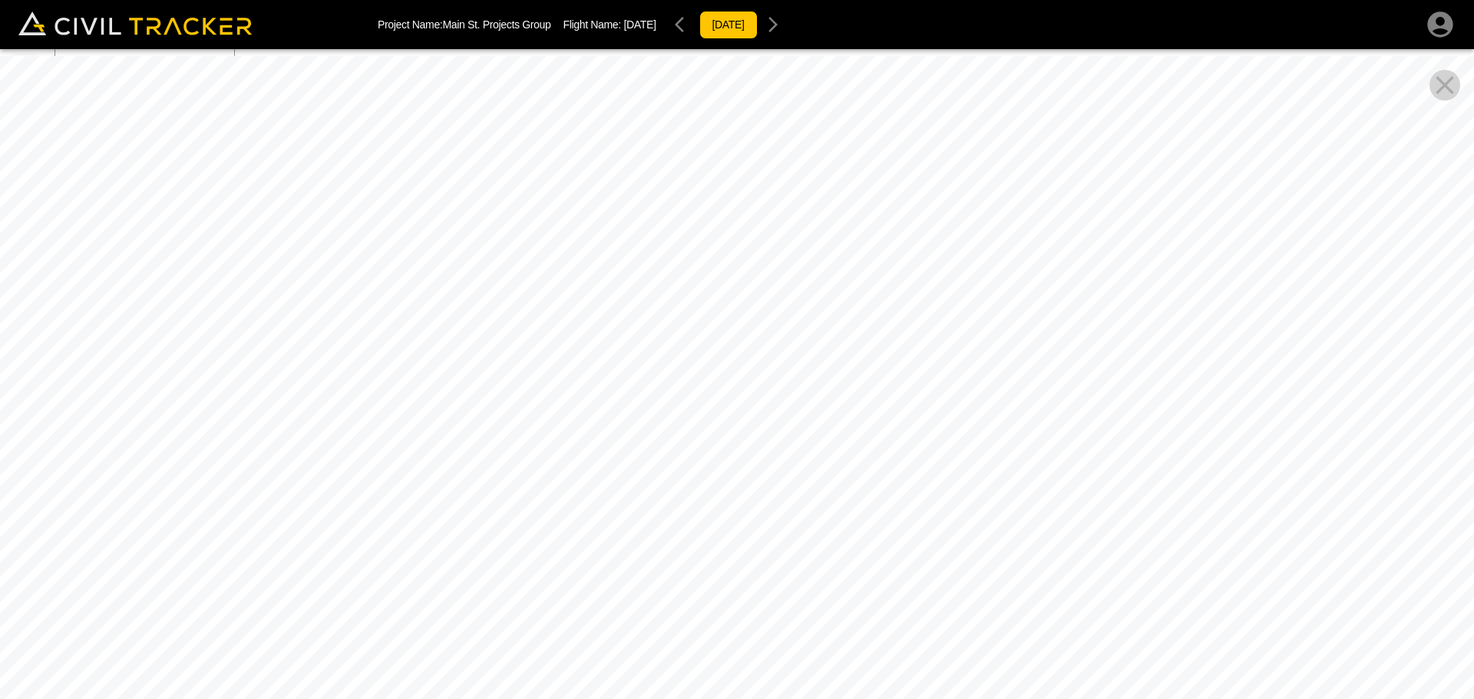
click at [218, 139] on div at bounding box center [737, 405] width 1474 height 699
drag, startPoint x: 441, startPoint y: 385, endPoint x: 0, endPoint y: 549, distance: 470.1
click at [0, 549] on div at bounding box center [737, 405] width 1474 height 699
drag, startPoint x: 601, startPoint y: 452, endPoint x: 189, endPoint y: 736, distance: 500.3
click at [189, 699] on html "Project Name: Main St. Projects Group Flight Name: Aug 18, 2024 2024-08-18 Beta…" at bounding box center [737, 349] width 1474 height 699
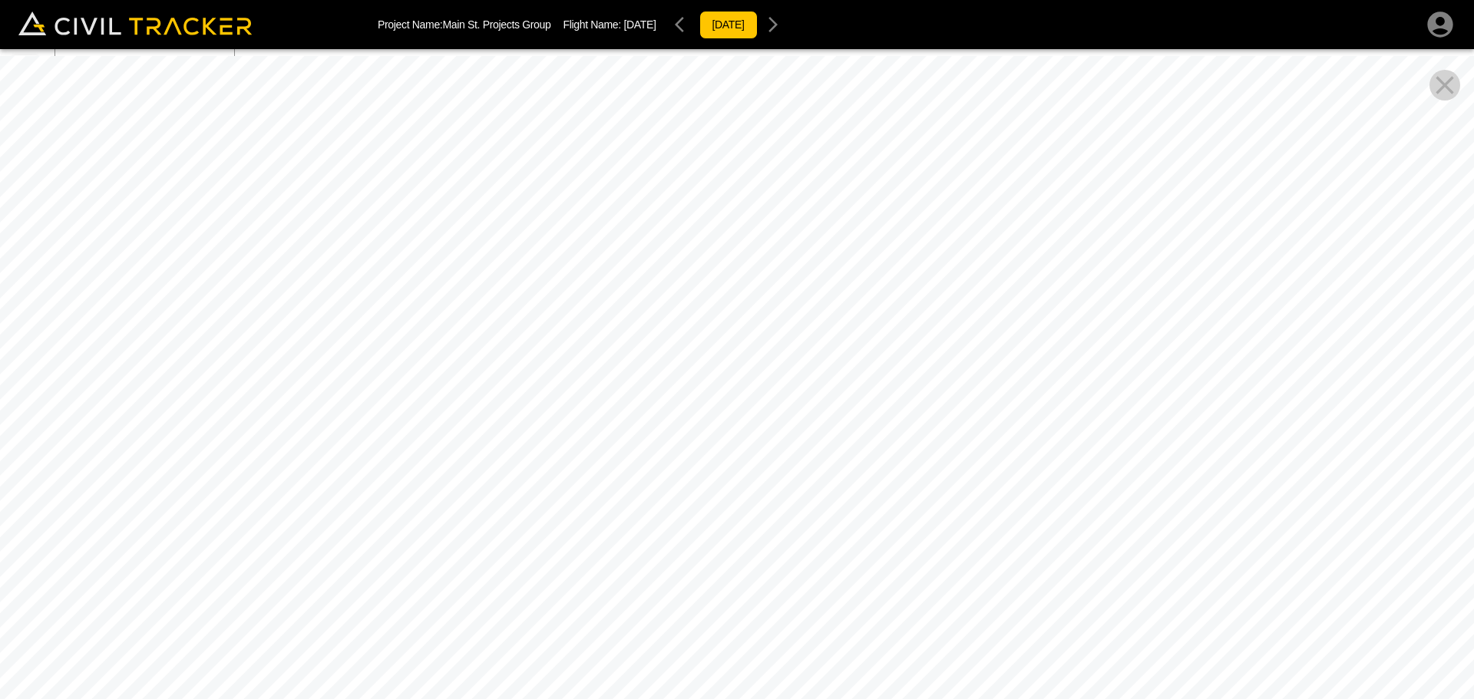
drag, startPoint x: 567, startPoint y: 376, endPoint x: 261, endPoint y: 428, distance: 309.9
click at [261, 428] on div at bounding box center [737, 405] width 1474 height 699
drag, startPoint x: 694, startPoint y: 316, endPoint x: 262, endPoint y: 196, distance: 448.8
click at [262, 196] on div at bounding box center [737, 405] width 1474 height 699
drag, startPoint x: 270, startPoint y: 233, endPoint x: 160, endPoint y: 375, distance: 179.4
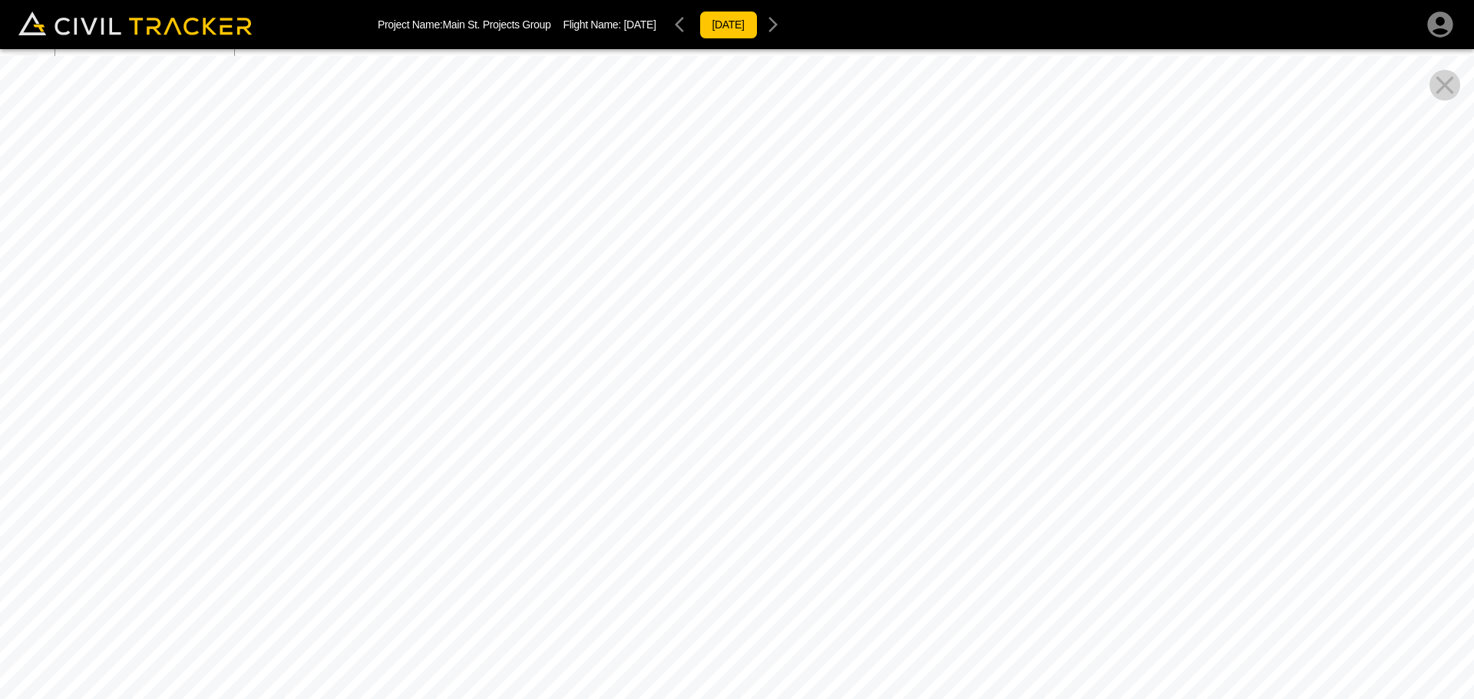
click at [160, 375] on div at bounding box center [737, 405] width 1474 height 699
drag, startPoint x: 790, startPoint y: 419, endPoint x: 319, endPoint y: 511, distance: 480.2
click at [319, 511] on div at bounding box center [737, 405] width 1474 height 699
drag, startPoint x: 1063, startPoint y: 231, endPoint x: 357, endPoint y: 230, distance: 706.4
click at [357, 230] on div at bounding box center [737, 405] width 1474 height 699
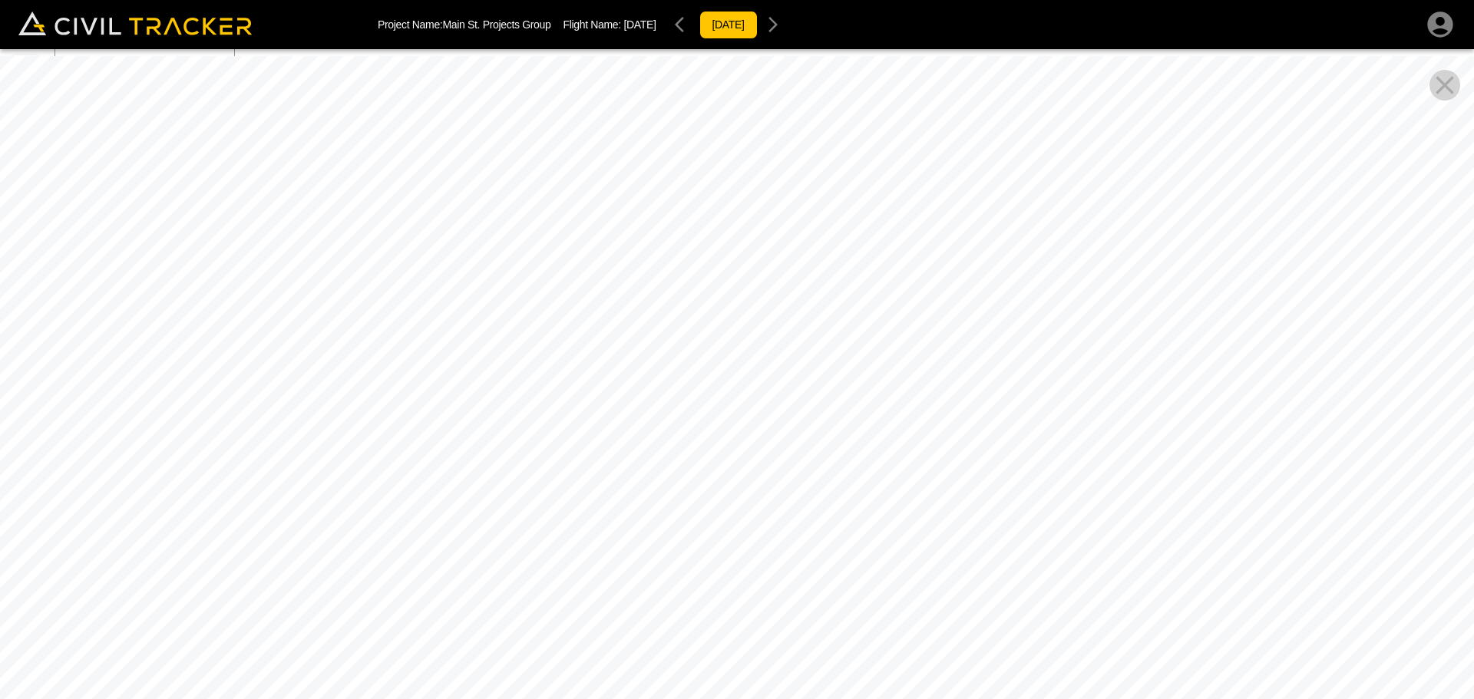
drag, startPoint x: 941, startPoint y: 208, endPoint x: 355, endPoint y: 229, distance: 586.2
click at [355, 229] on div at bounding box center [737, 405] width 1474 height 699
click at [929, 483] on div at bounding box center [737, 405] width 1474 height 699
click at [1453, 84] on icon "Close Pano View" at bounding box center [1445, 85] width 31 height 31
